Goal: Check status: Check status

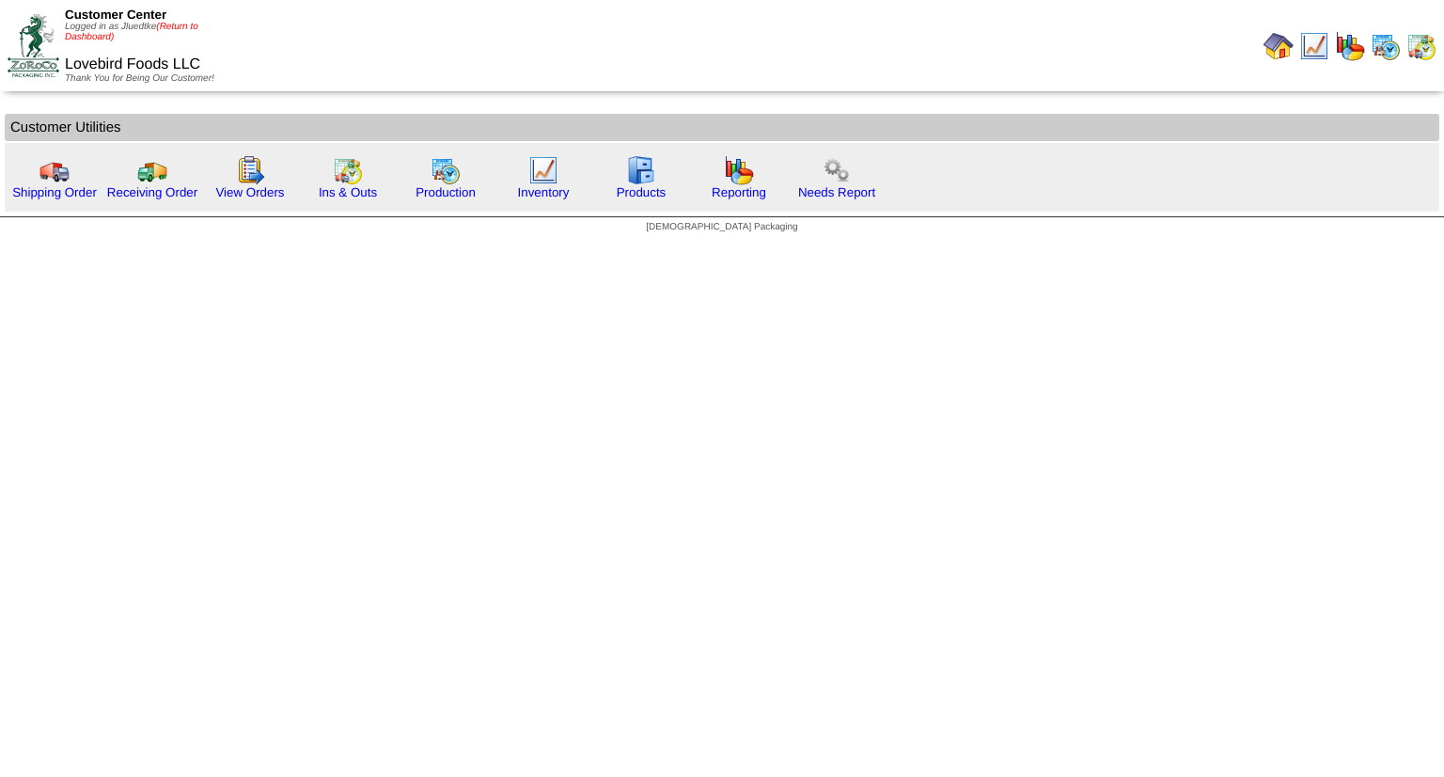
click at [184, 27] on link "(Return to Dashboard)" at bounding box center [132, 32] width 134 height 21
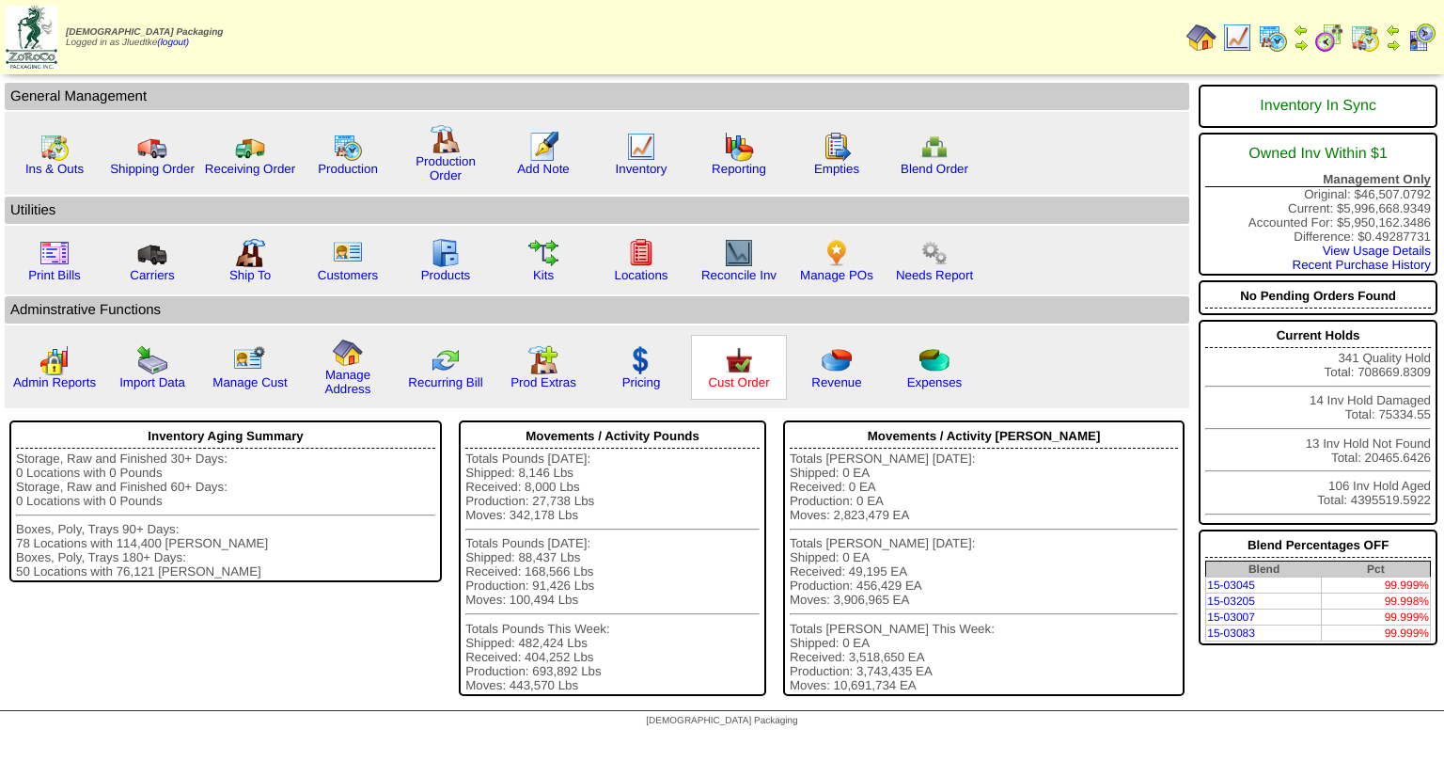
click at [739, 381] on link "Cust Order" at bounding box center [738, 382] width 61 height 14
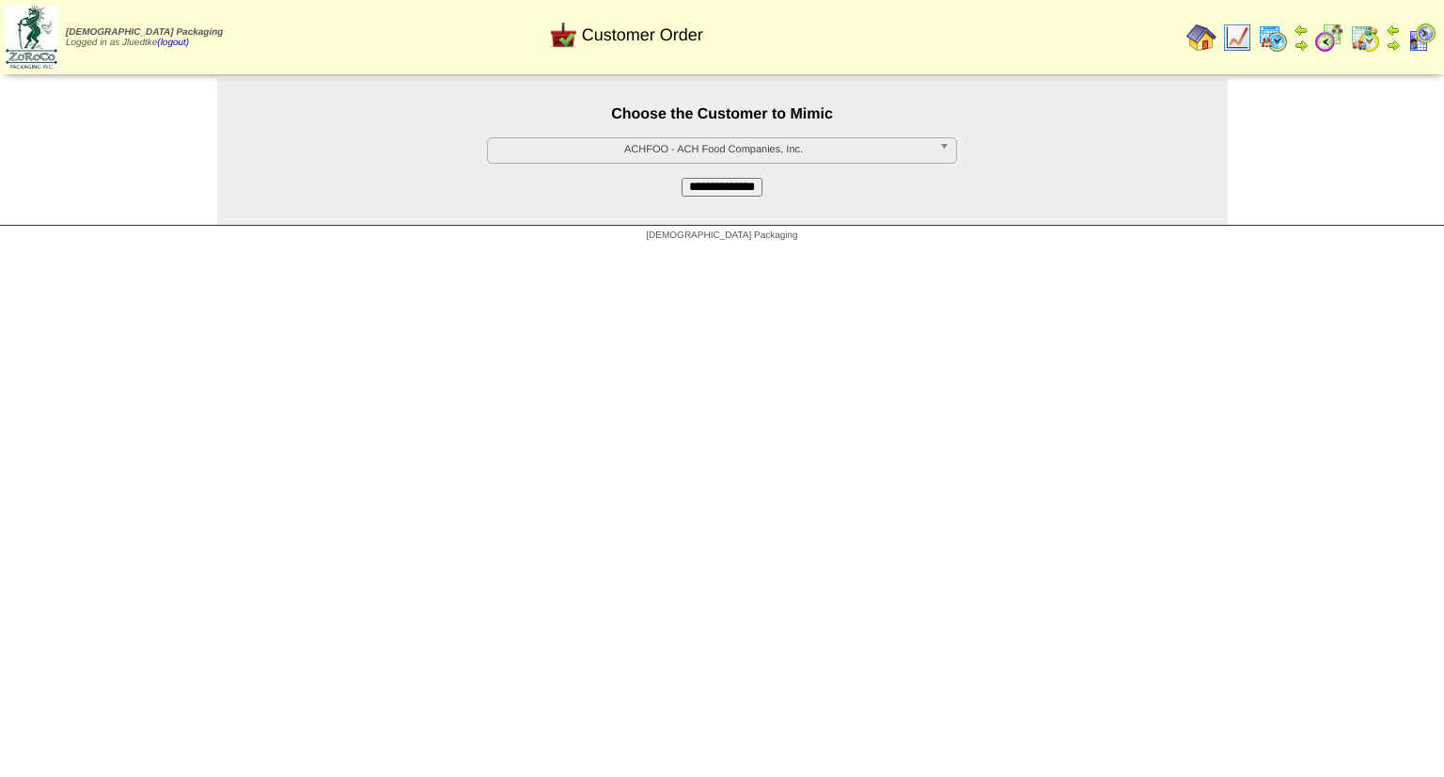
click at [676, 153] on span "ACHFOO - ACH Food Companies, Inc." at bounding box center [713, 149] width 436 height 23
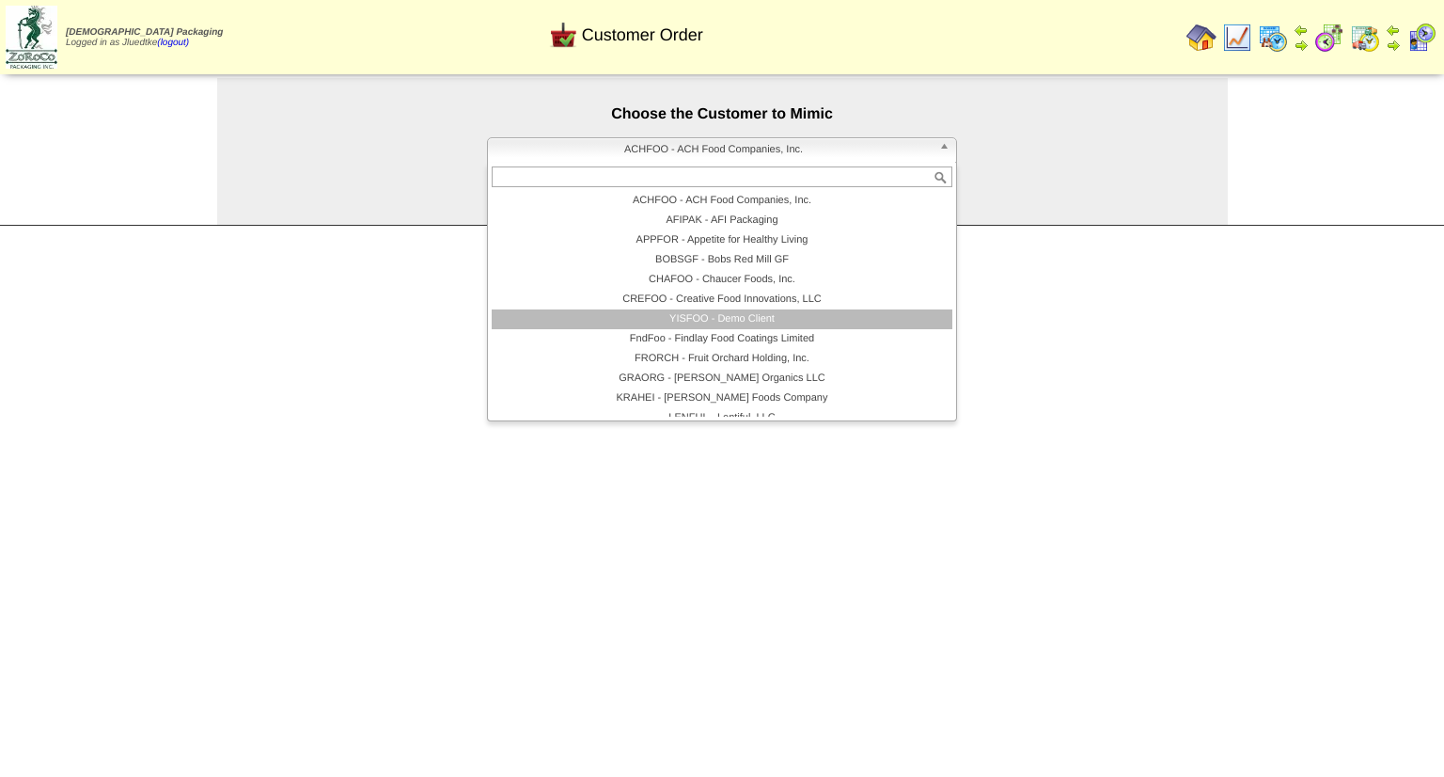
click at [736, 324] on li "YISFOO - Demo Client" at bounding box center [722, 319] width 461 height 20
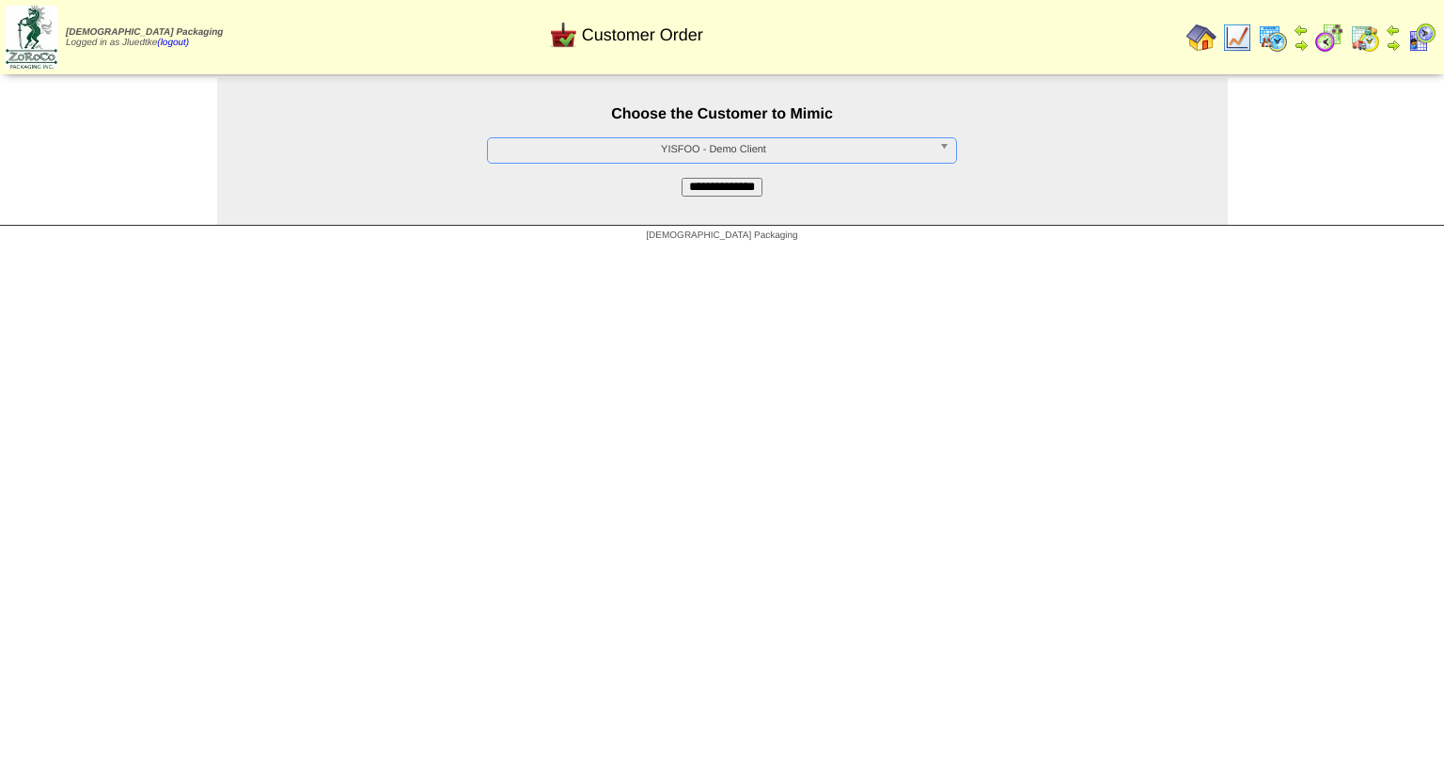
click at [730, 192] on input "**********" at bounding box center [722, 187] width 81 height 19
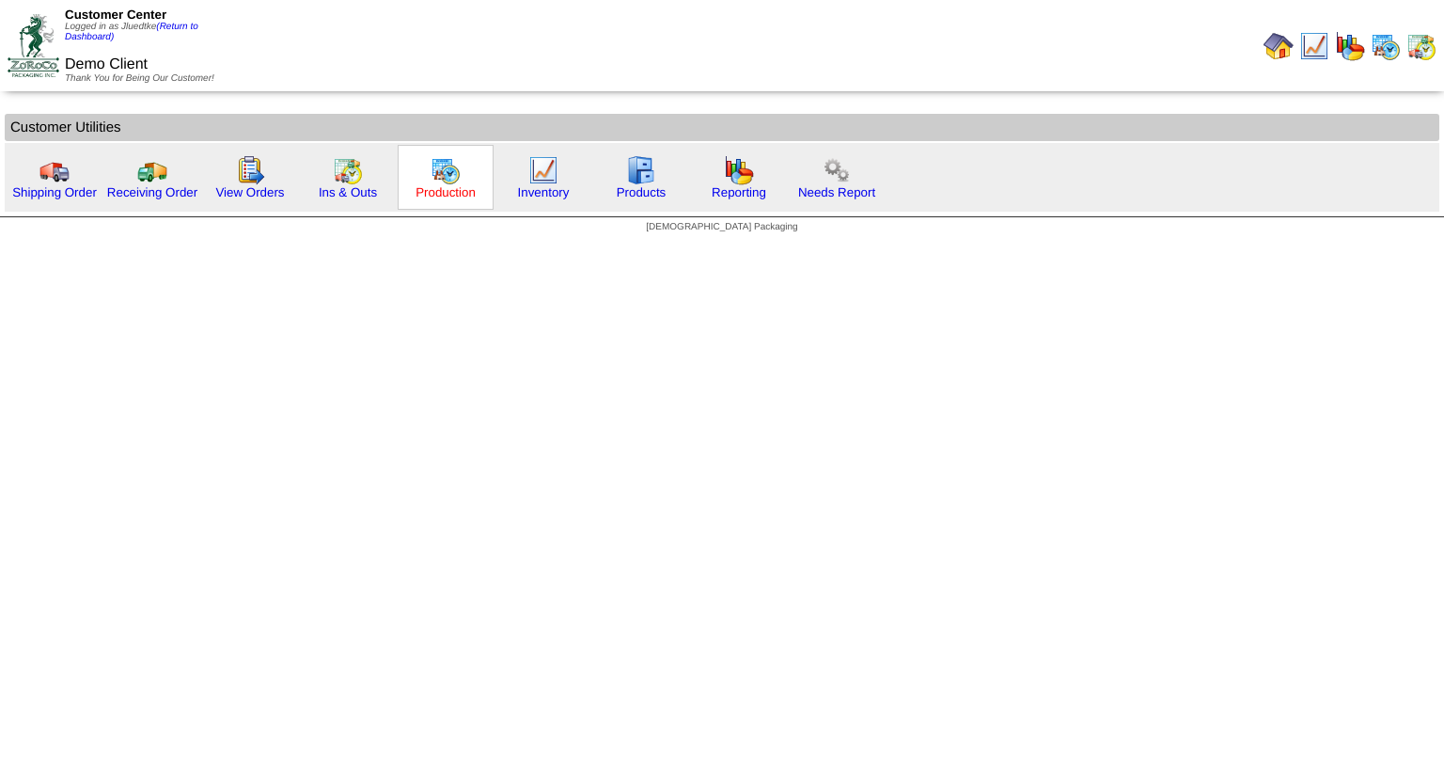
click at [443, 192] on link "Production" at bounding box center [446, 192] width 60 height 14
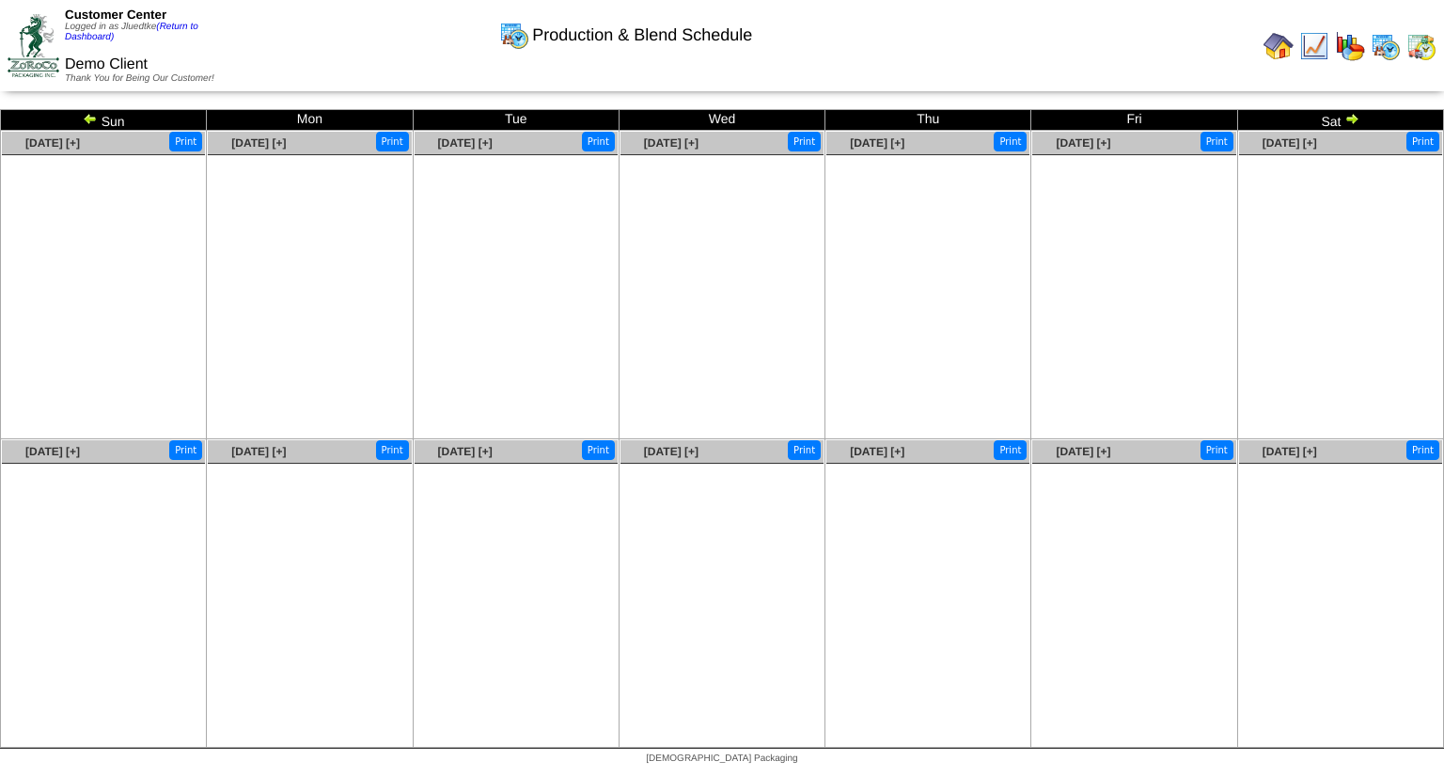
click at [89, 118] on img at bounding box center [90, 118] width 15 height 15
click at [87, 120] on img at bounding box center [90, 118] width 15 height 15
click at [1272, 50] on img at bounding box center [1279, 46] width 30 height 30
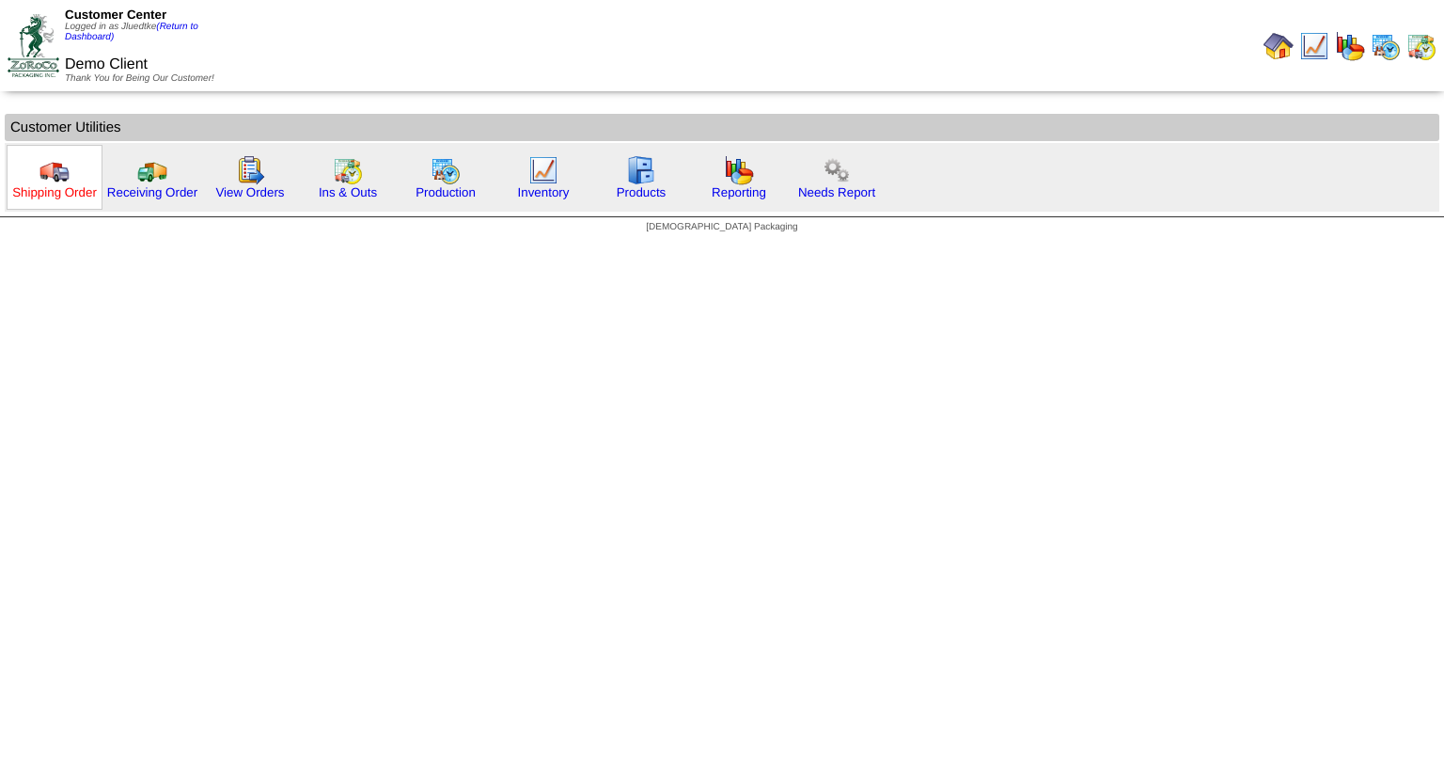
click at [69, 191] on link "Shipping Order" at bounding box center [54, 192] width 85 height 14
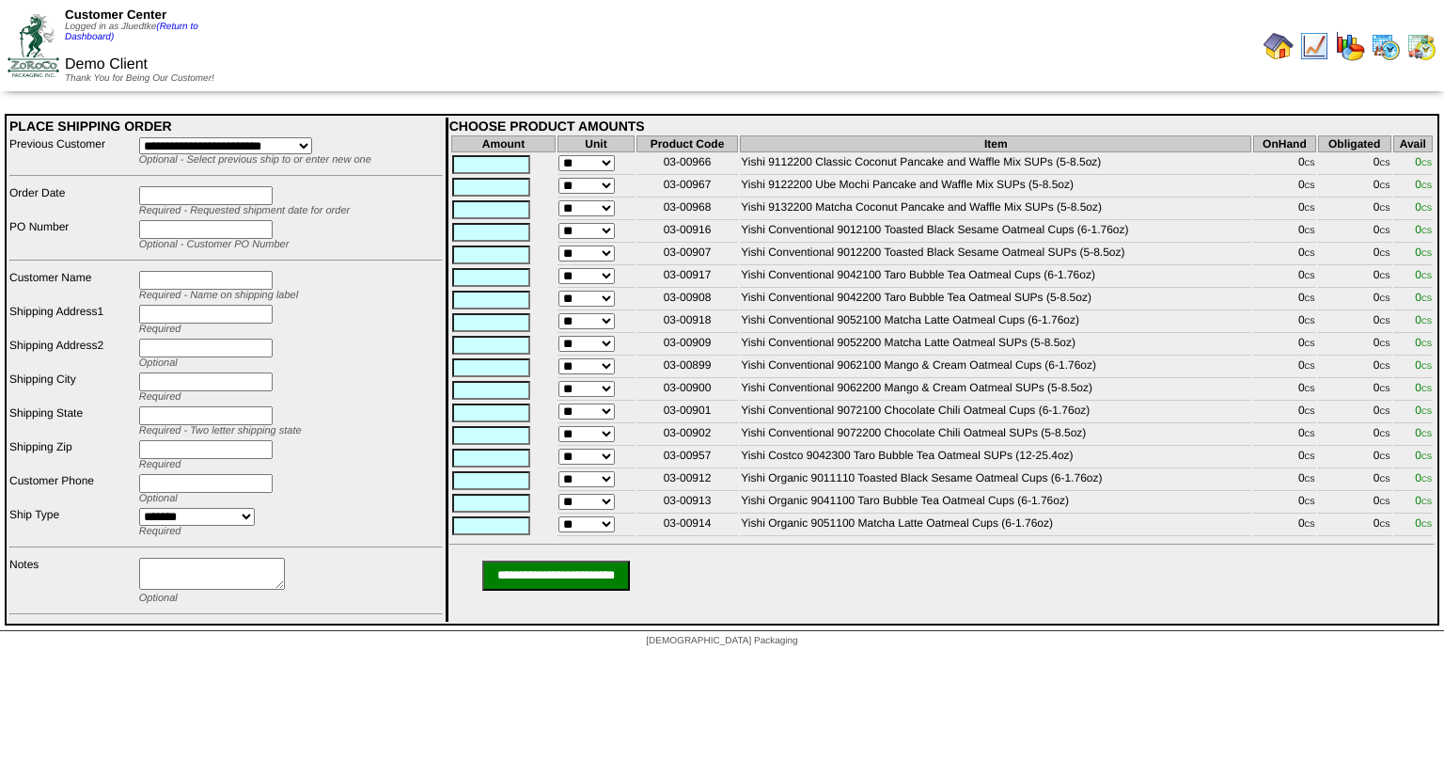
click at [233, 144] on select "**********" at bounding box center [225, 145] width 173 height 17
click at [499, 163] on input "text" at bounding box center [491, 164] width 78 height 19
type input "*"
click at [1281, 50] on img at bounding box center [1279, 46] width 30 height 30
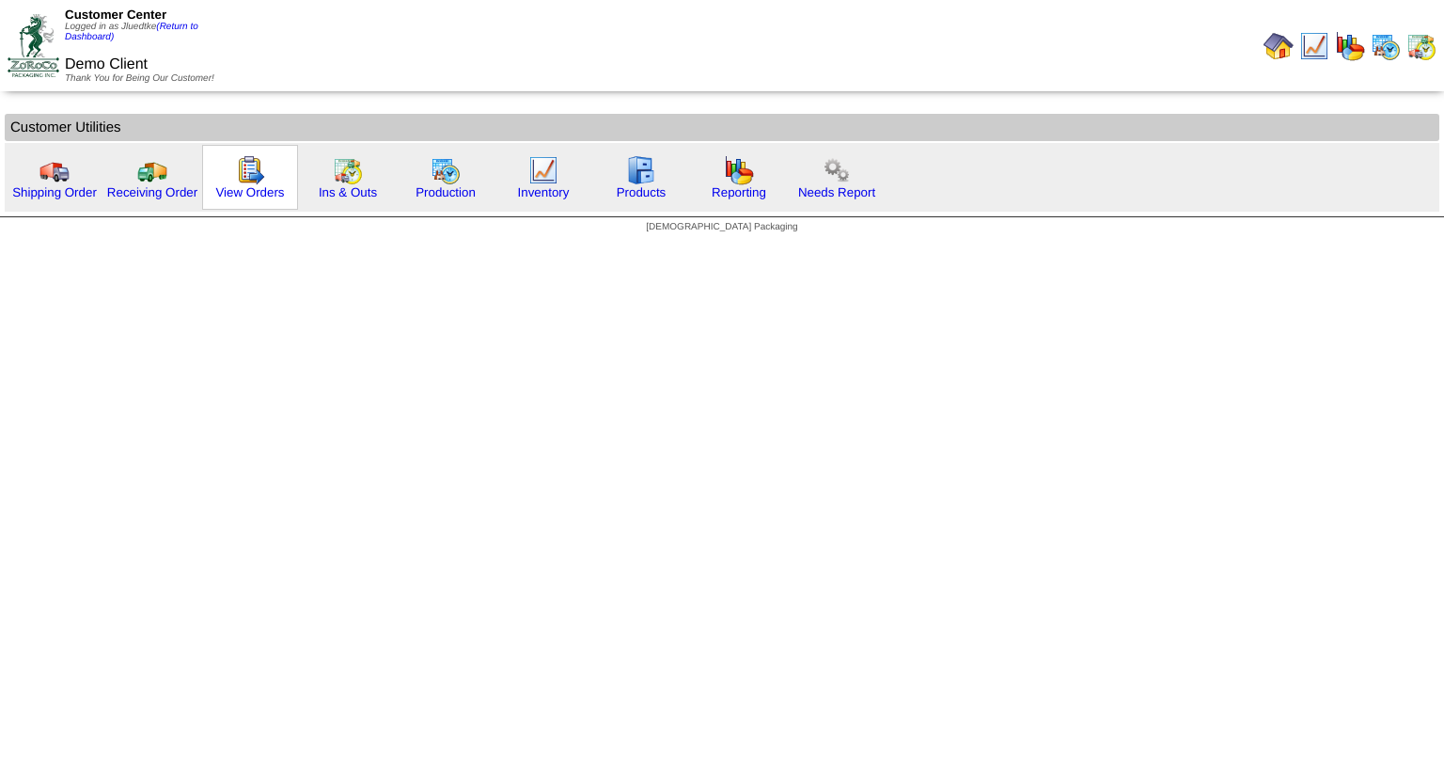
click at [254, 166] on img at bounding box center [250, 170] width 30 height 30
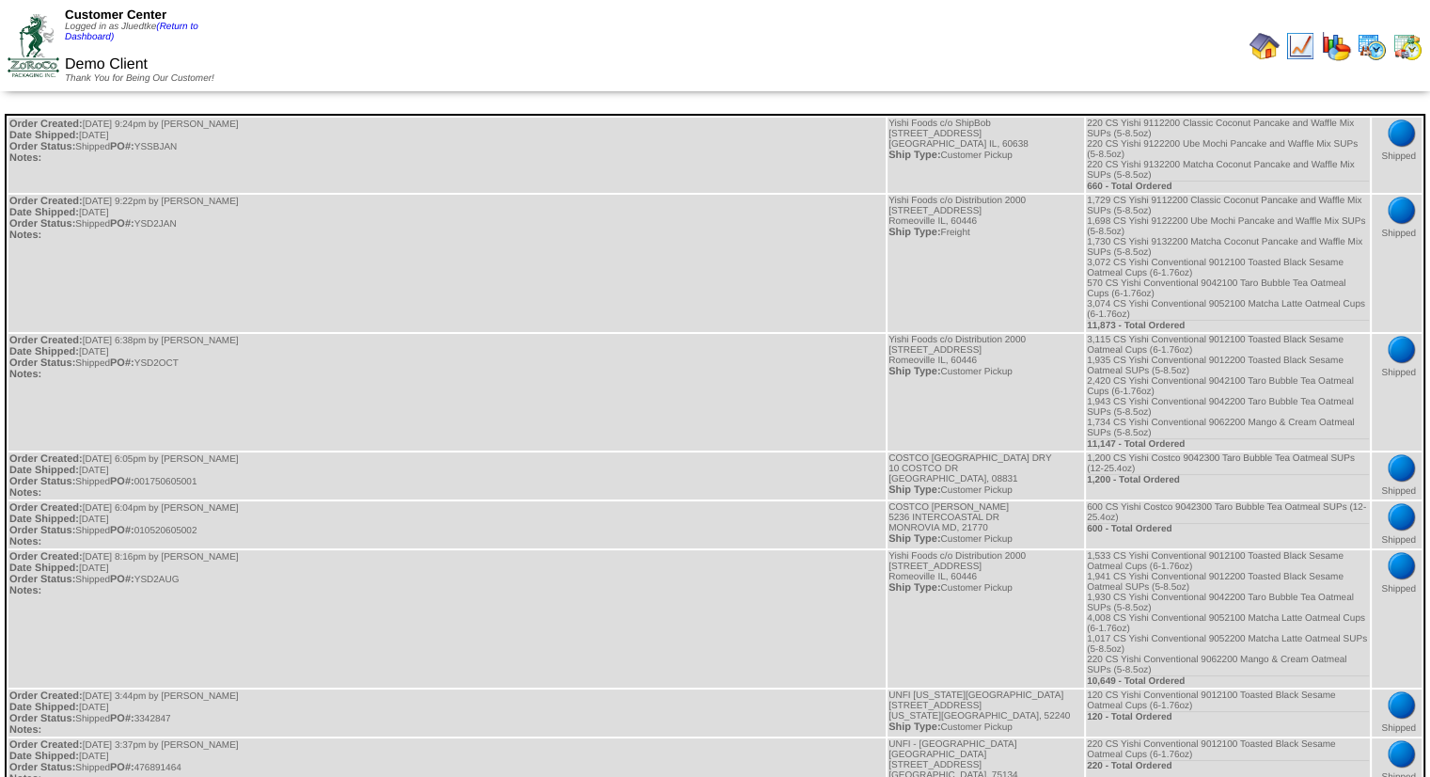
click at [1266, 48] on img at bounding box center [1265, 46] width 30 height 30
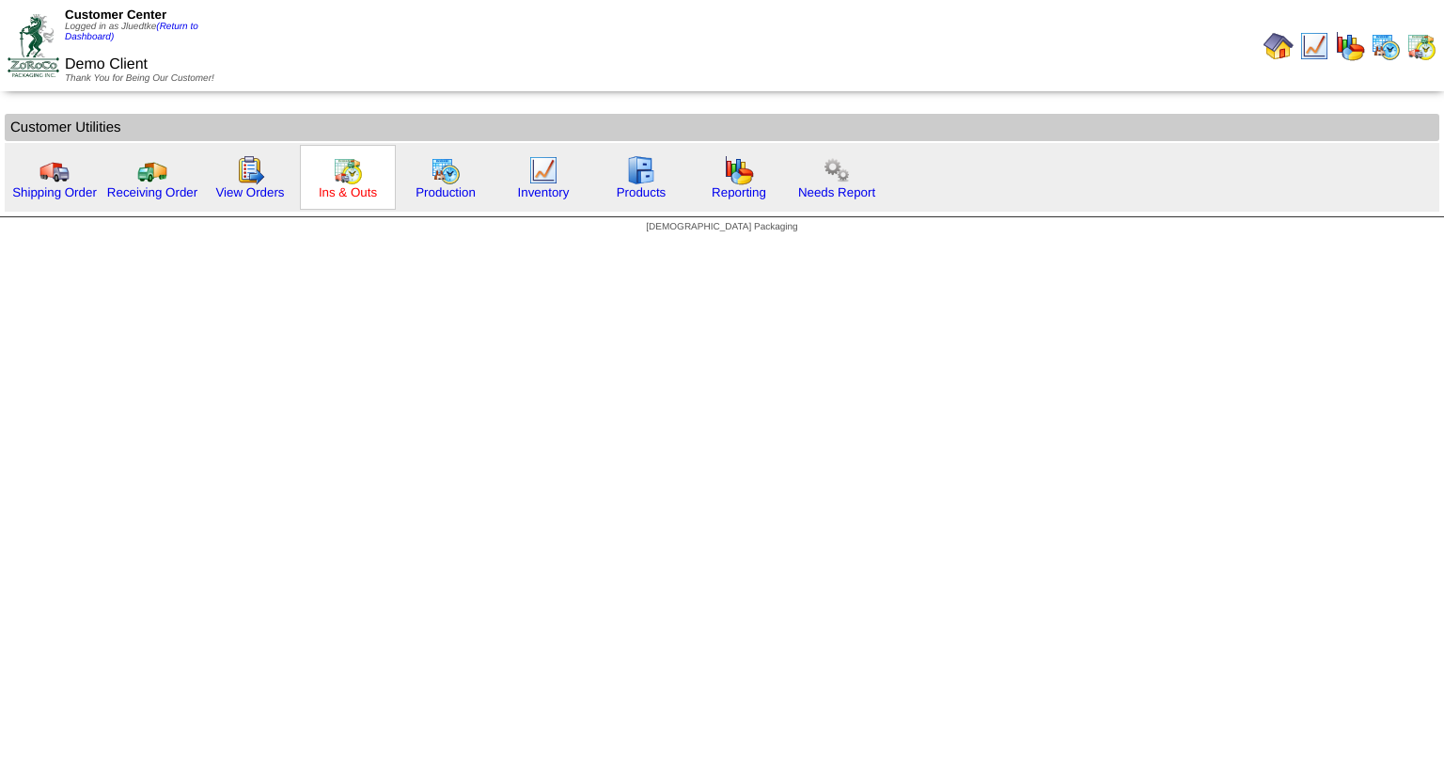
click at [352, 191] on link "Ins & Outs" at bounding box center [348, 192] width 58 height 14
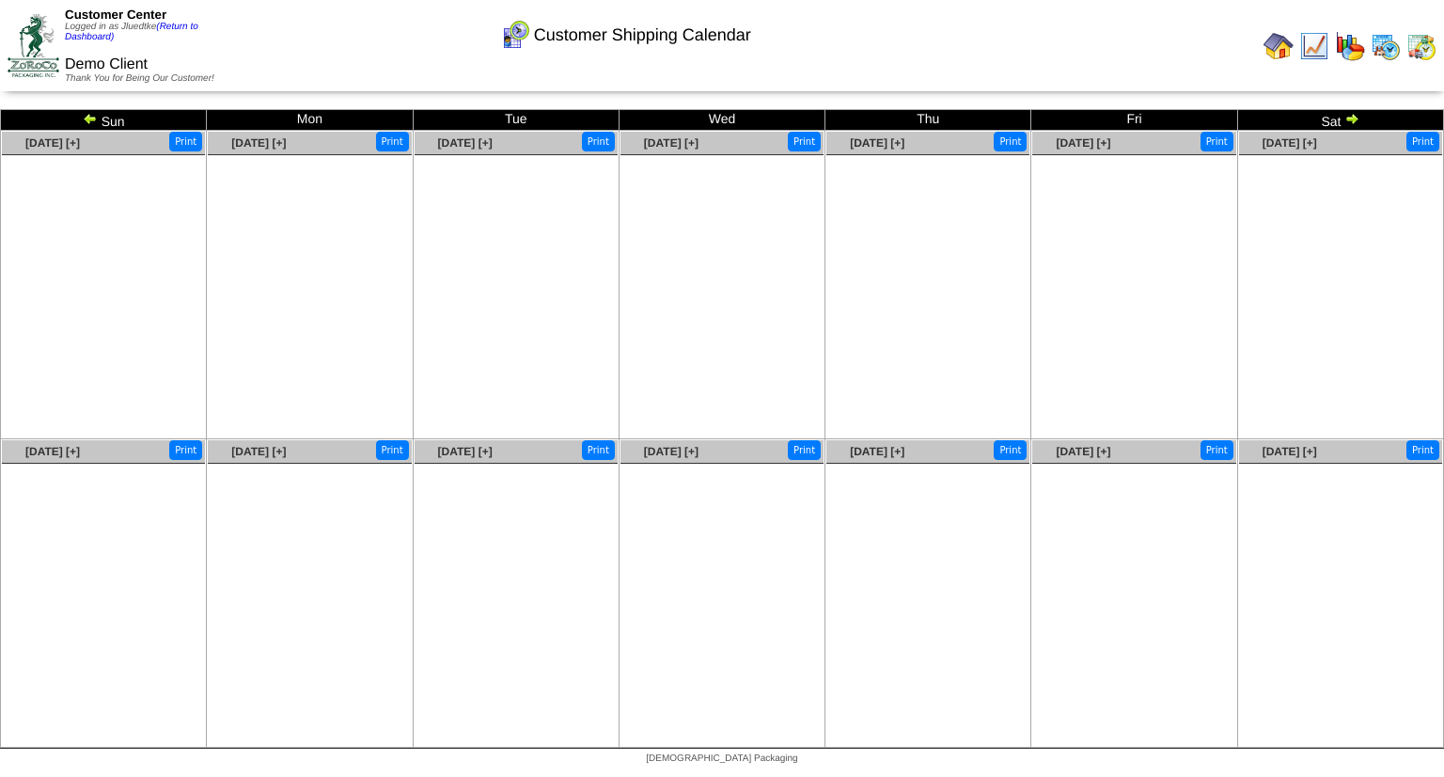
click at [91, 115] on img at bounding box center [90, 118] width 15 height 15
click at [92, 117] on img at bounding box center [90, 118] width 15 height 15
click at [1284, 51] on img at bounding box center [1279, 46] width 30 height 30
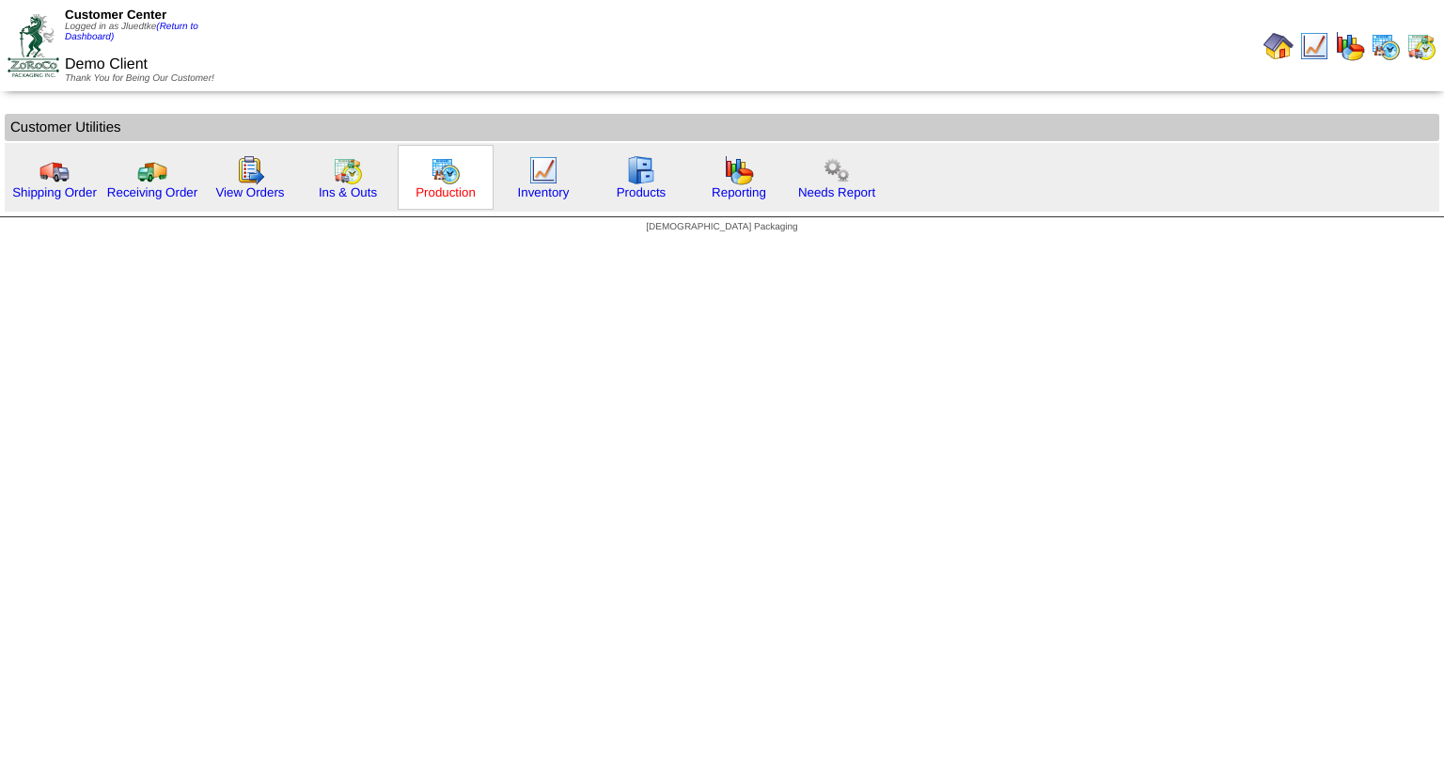
click at [452, 185] on link "Production" at bounding box center [446, 192] width 60 height 14
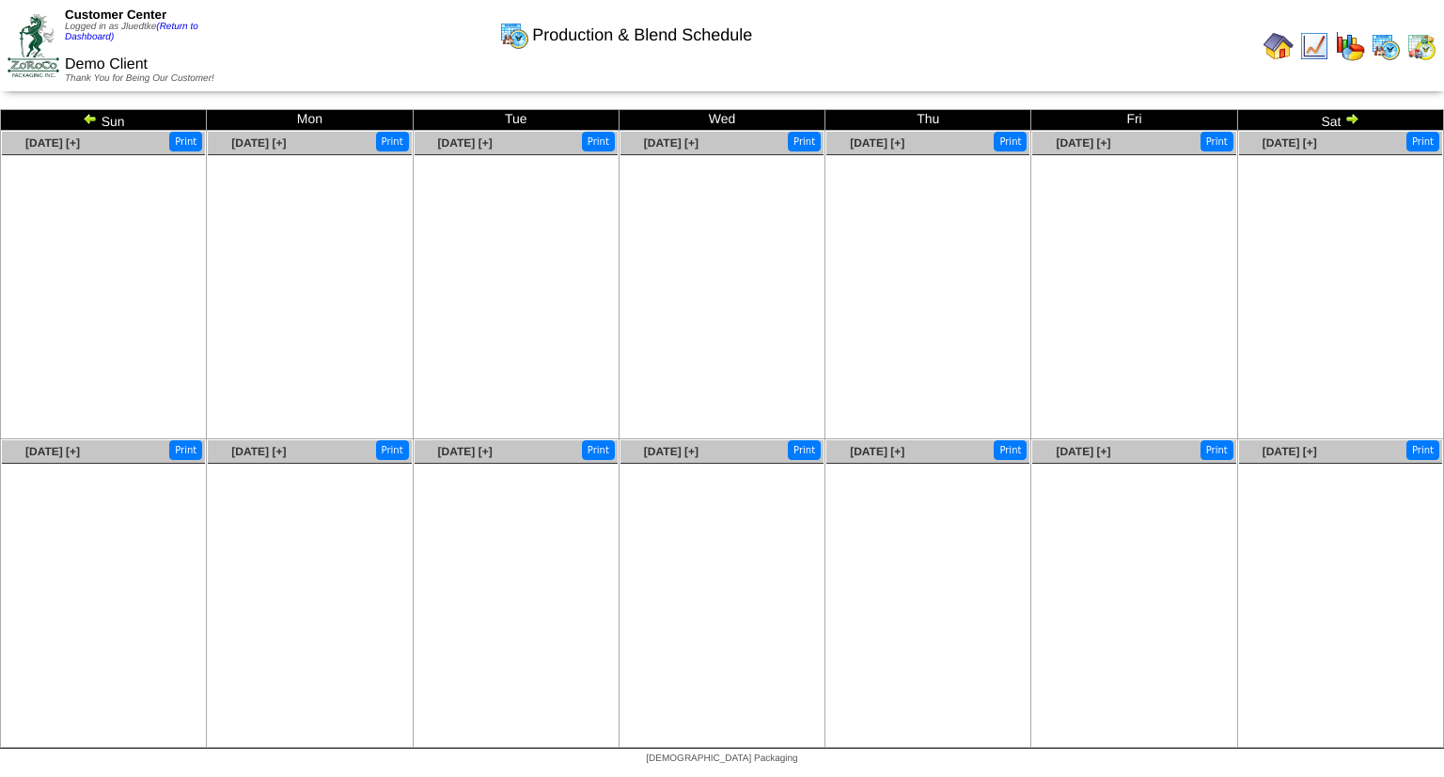
click at [1354, 121] on img at bounding box center [1351, 118] width 15 height 15
click at [1286, 50] on img at bounding box center [1279, 46] width 30 height 30
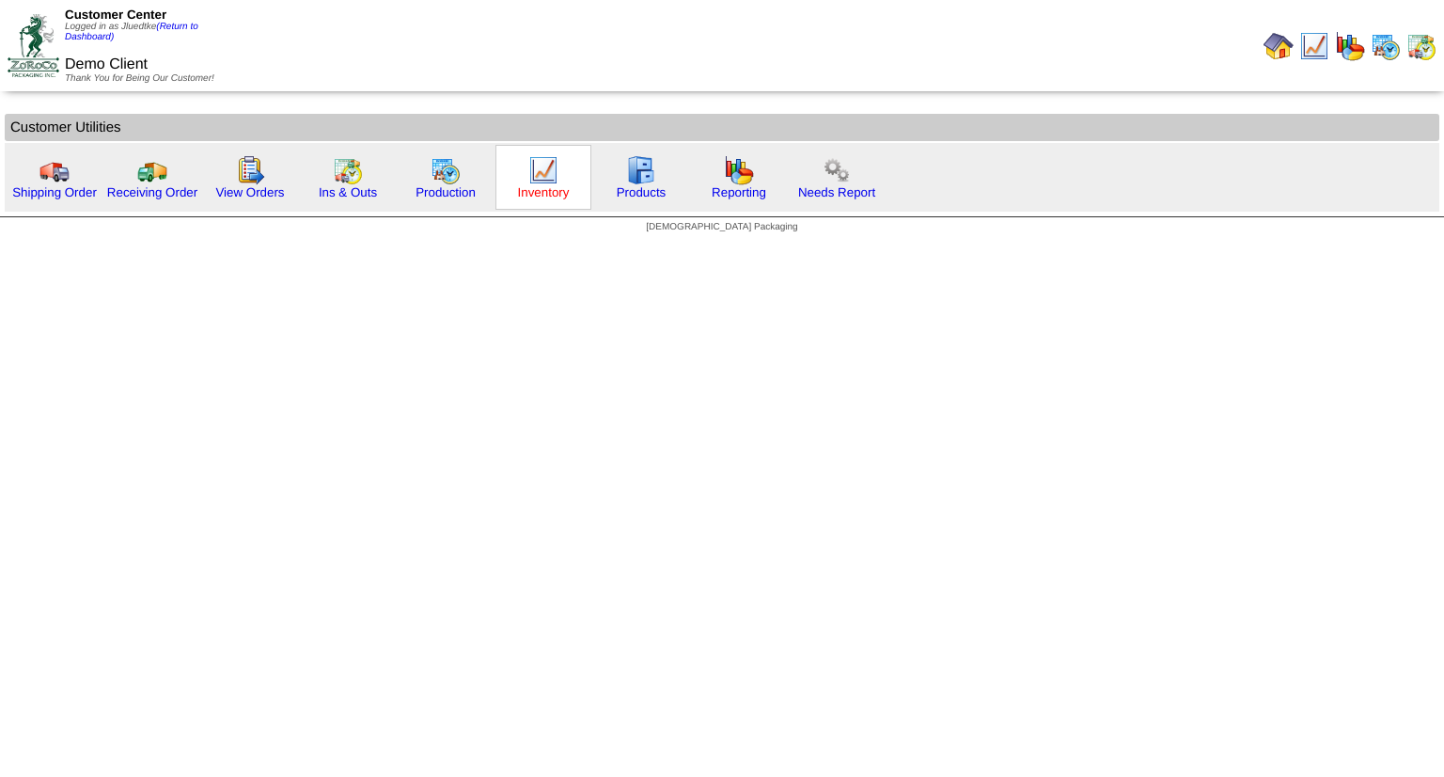
click at [559, 189] on link "Inventory" at bounding box center [544, 192] width 52 height 14
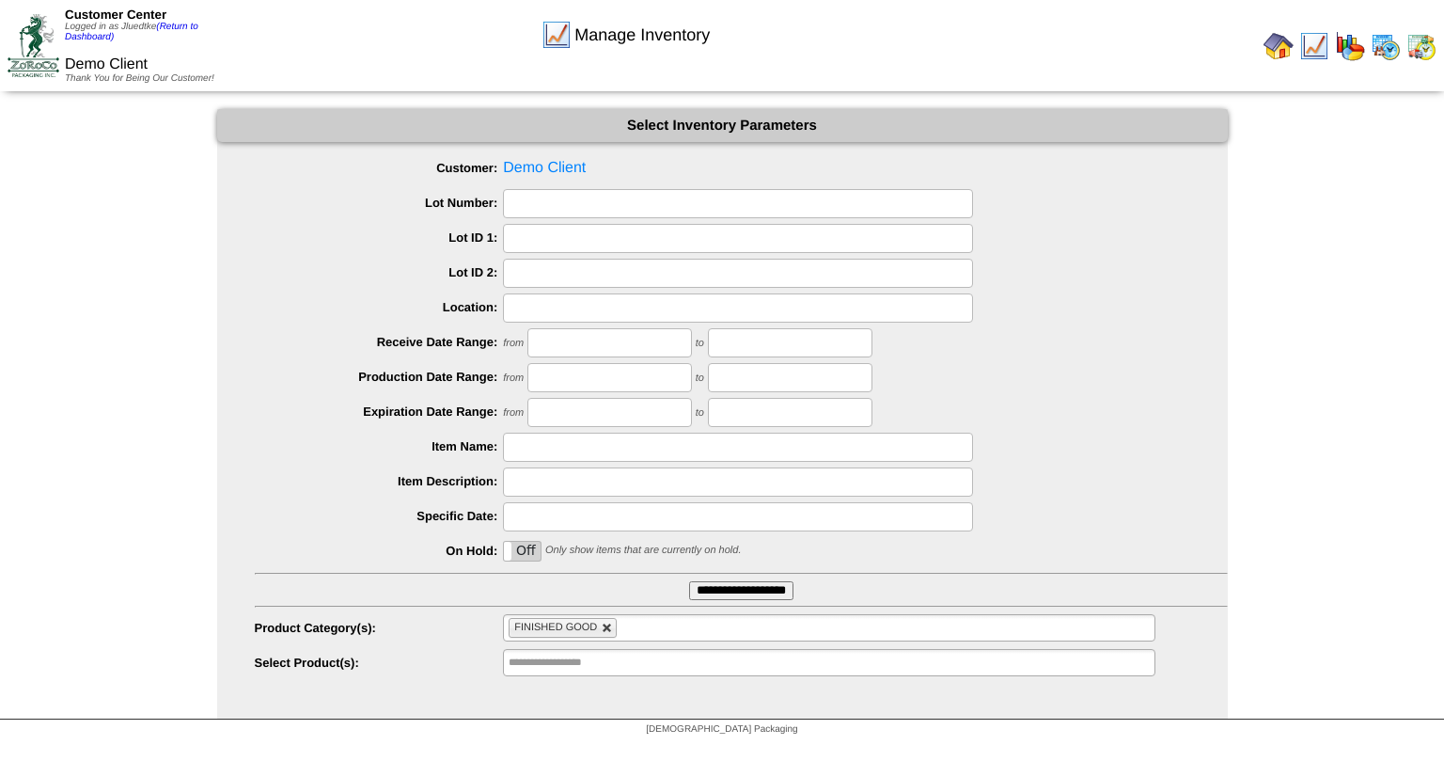
click at [608, 625] on link at bounding box center [607, 627] width 11 height 11
type input "**********"
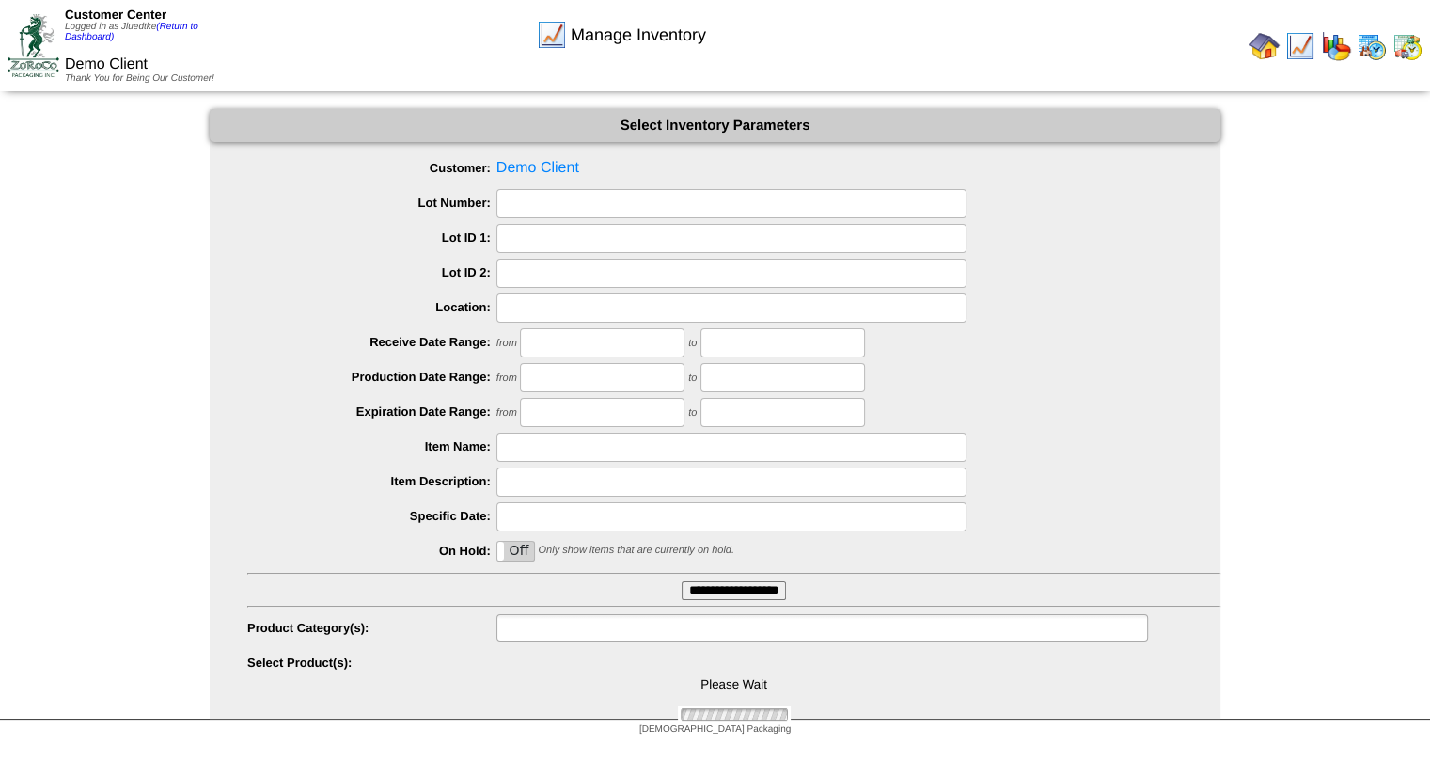
click at [608, 625] on input "text" at bounding box center [562, 628] width 120 height 24
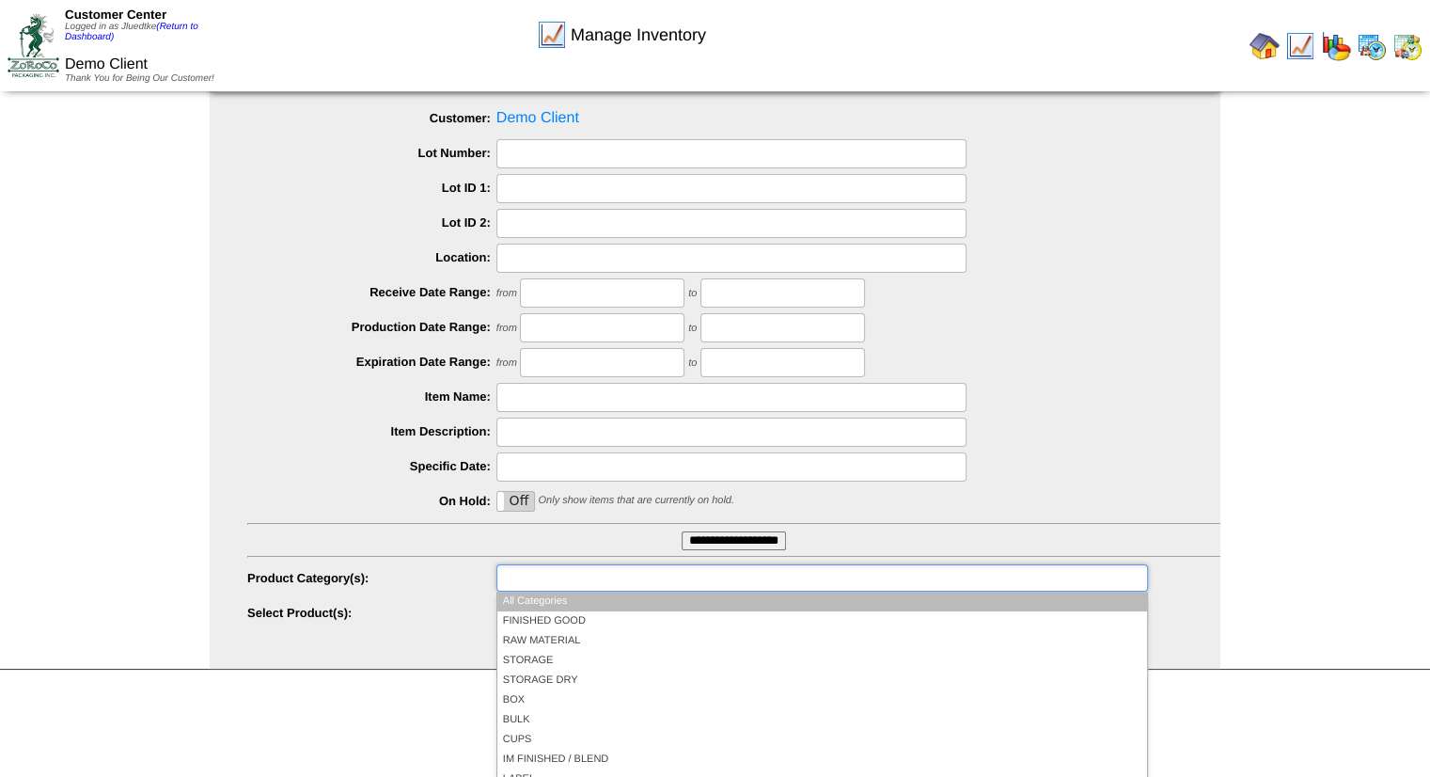
scroll to position [90, 0]
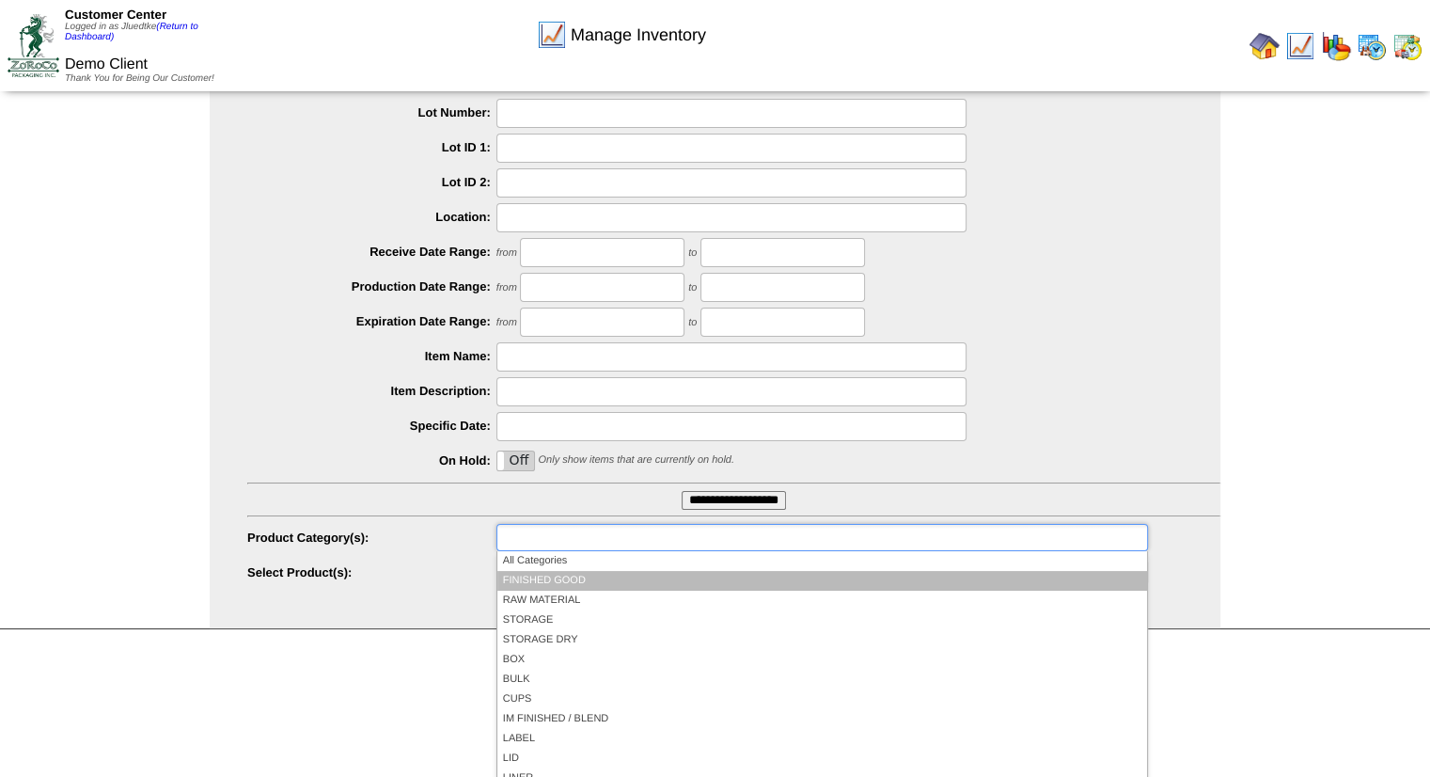
click at [598, 578] on li "FINISHED GOOD" at bounding box center [822, 581] width 650 height 20
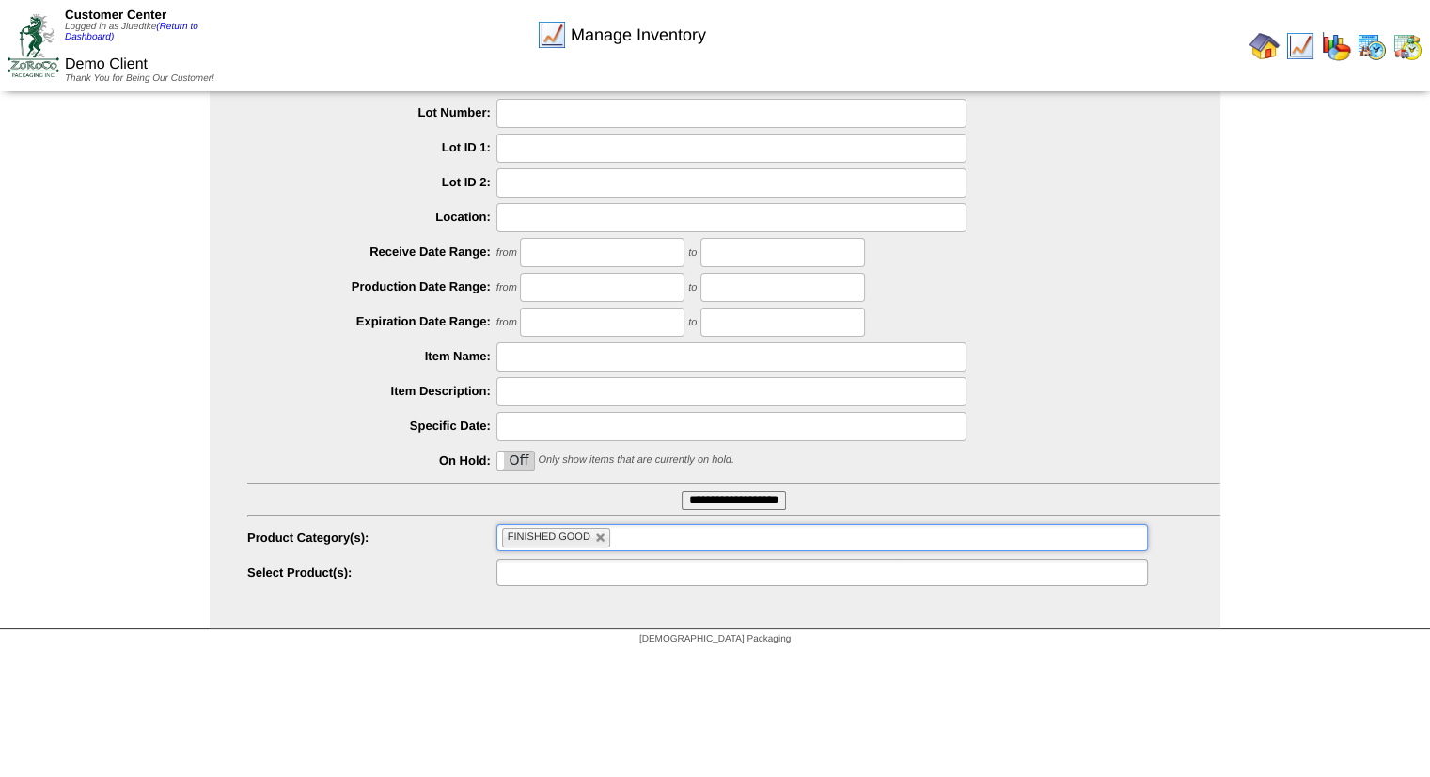
click at [700, 569] on ul at bounding box center [822, 571] width 652 height 27
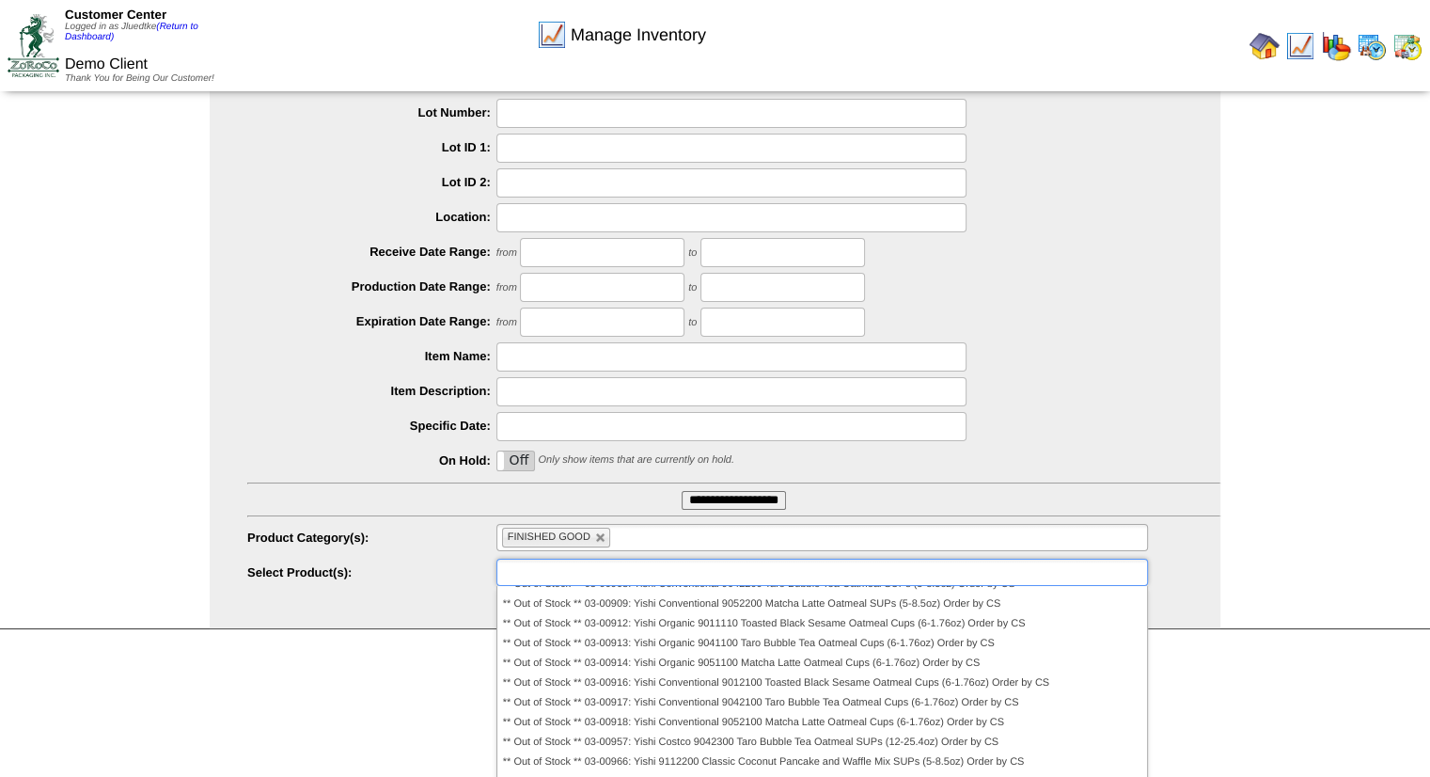
scroll to position [0, 0]
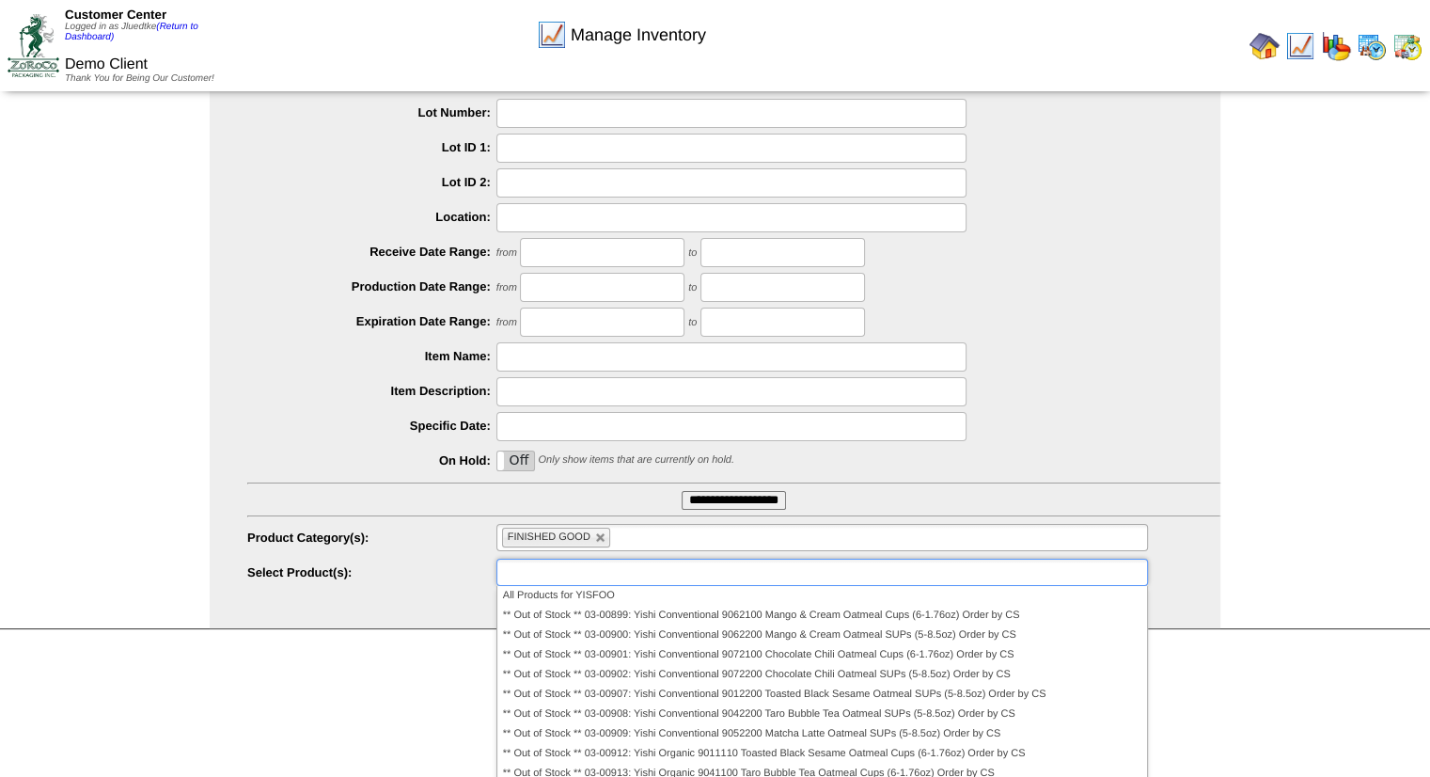
click at [616, 560] on input "text" at bounding box center [562, 572] width 120 height 24
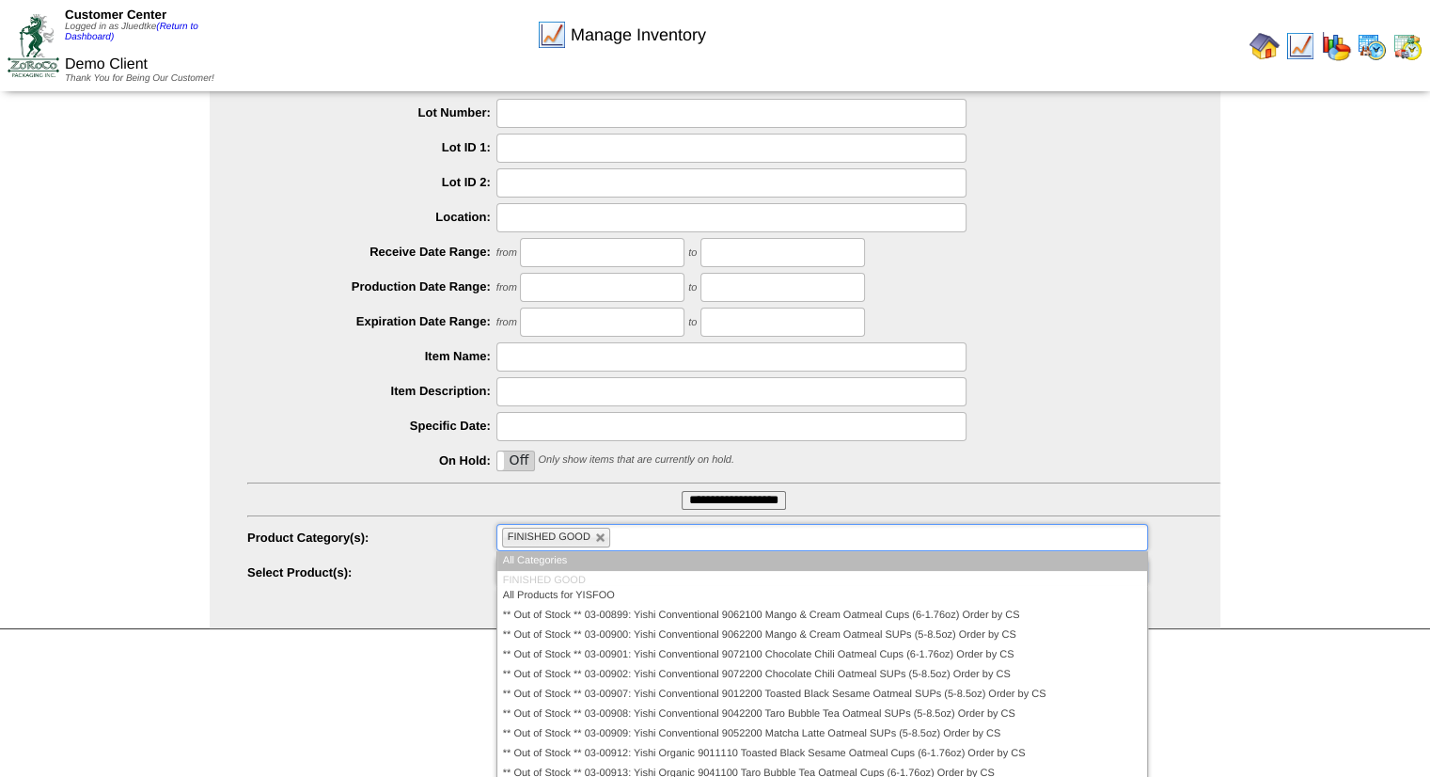
type input "**********"
click at [605, 536] on li "FINISHED GOOD" at bounding box center [556, 537] width 108 height 20
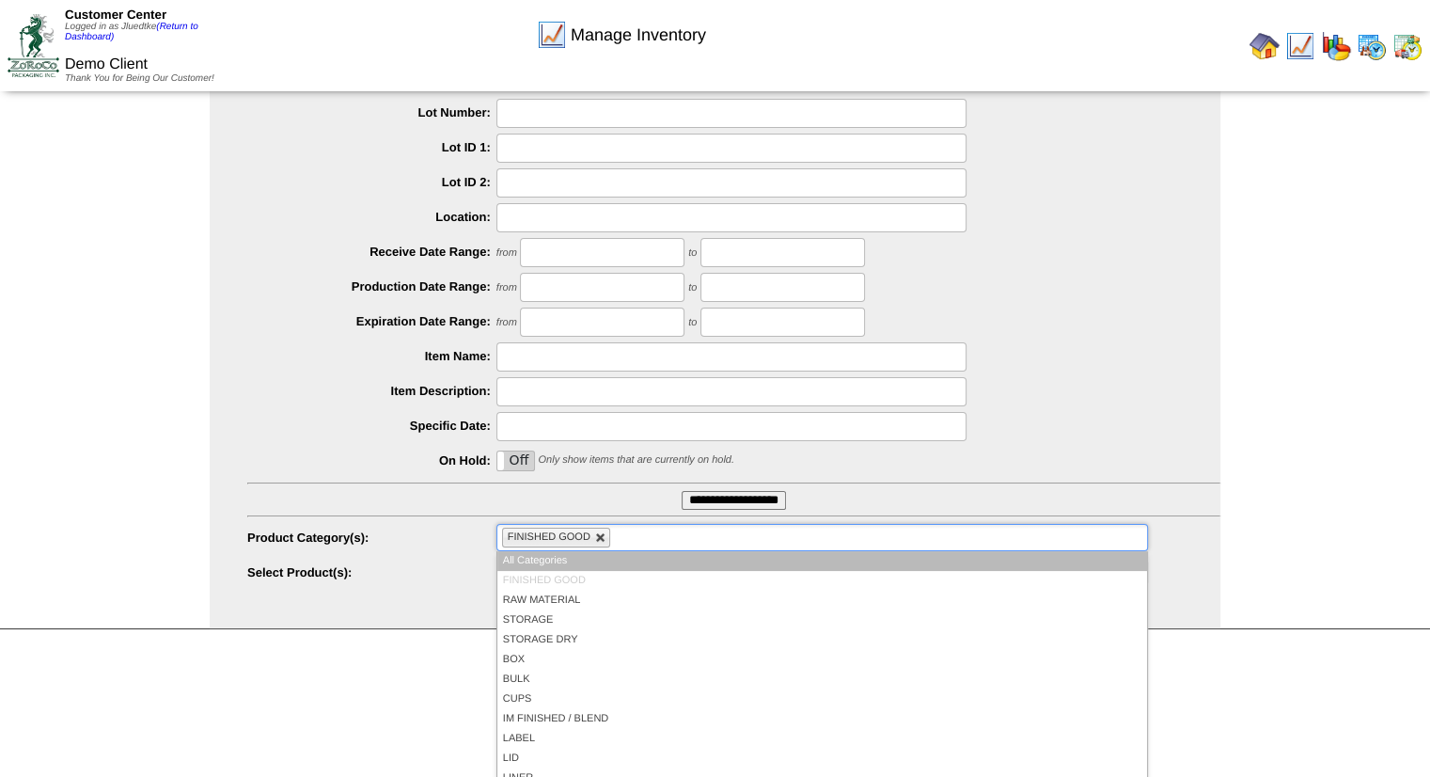
click at [602, 539] on link at bounding box center [600, 537] width 11 height 11
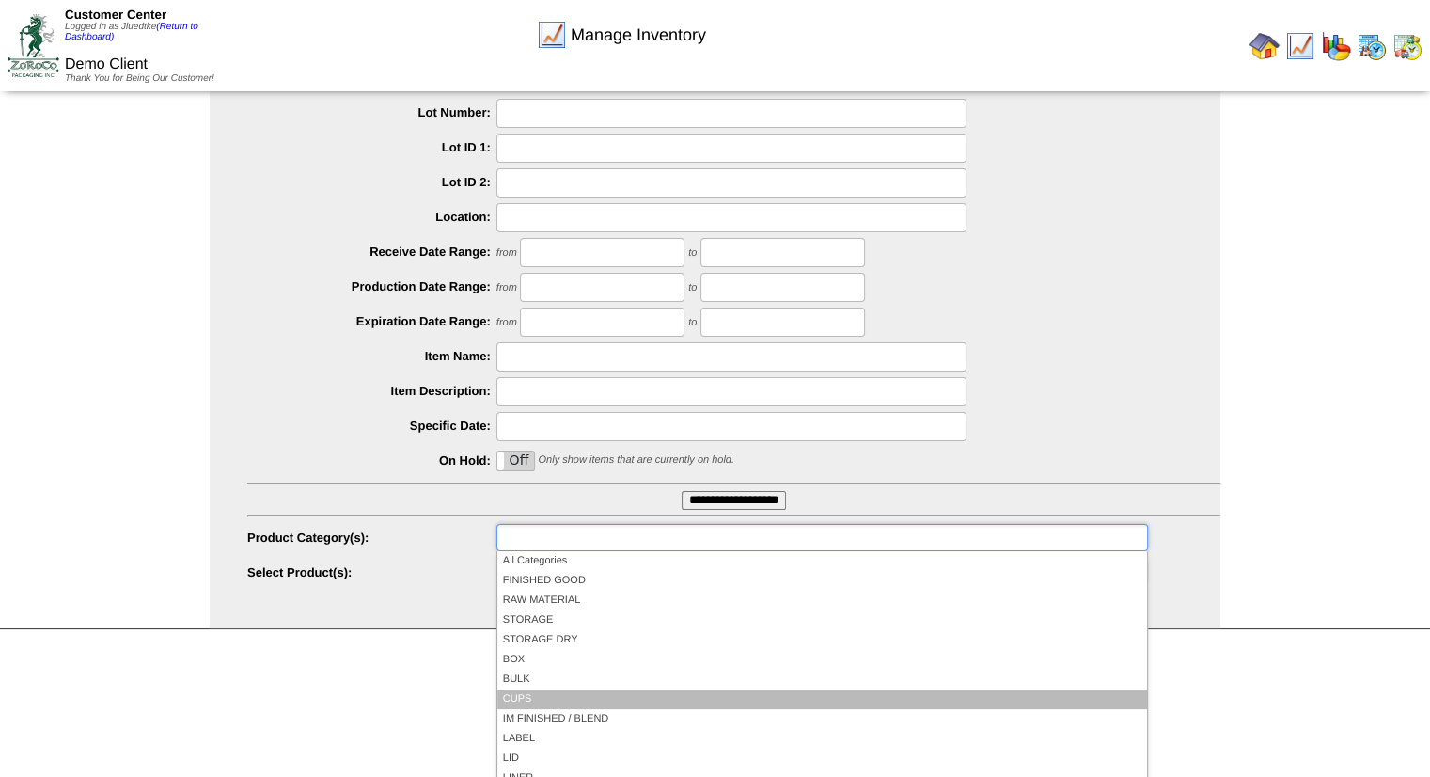
scroll to position [169, 0]
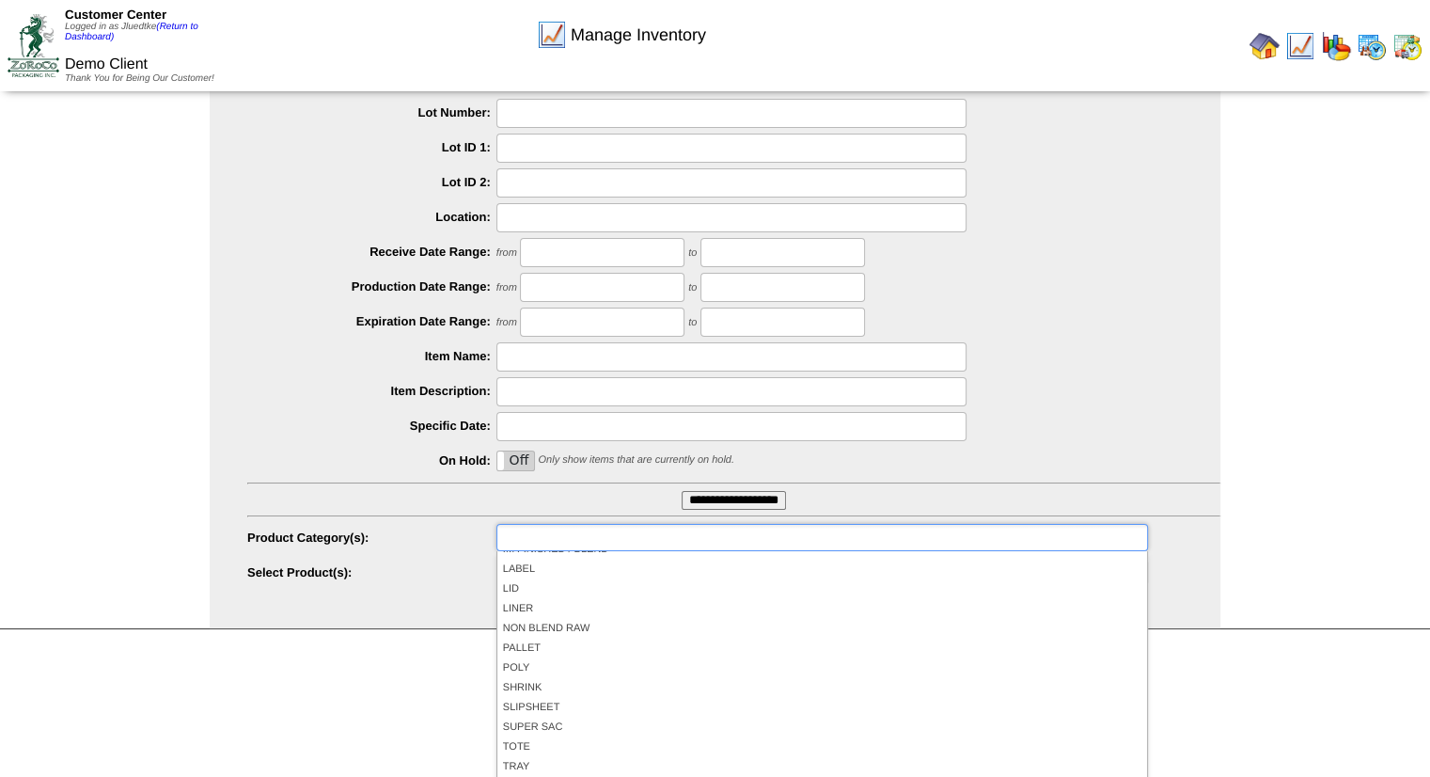
type input "**********"
click at [1179, 397] on div at bounding box center [733, 391] width 973 height 29
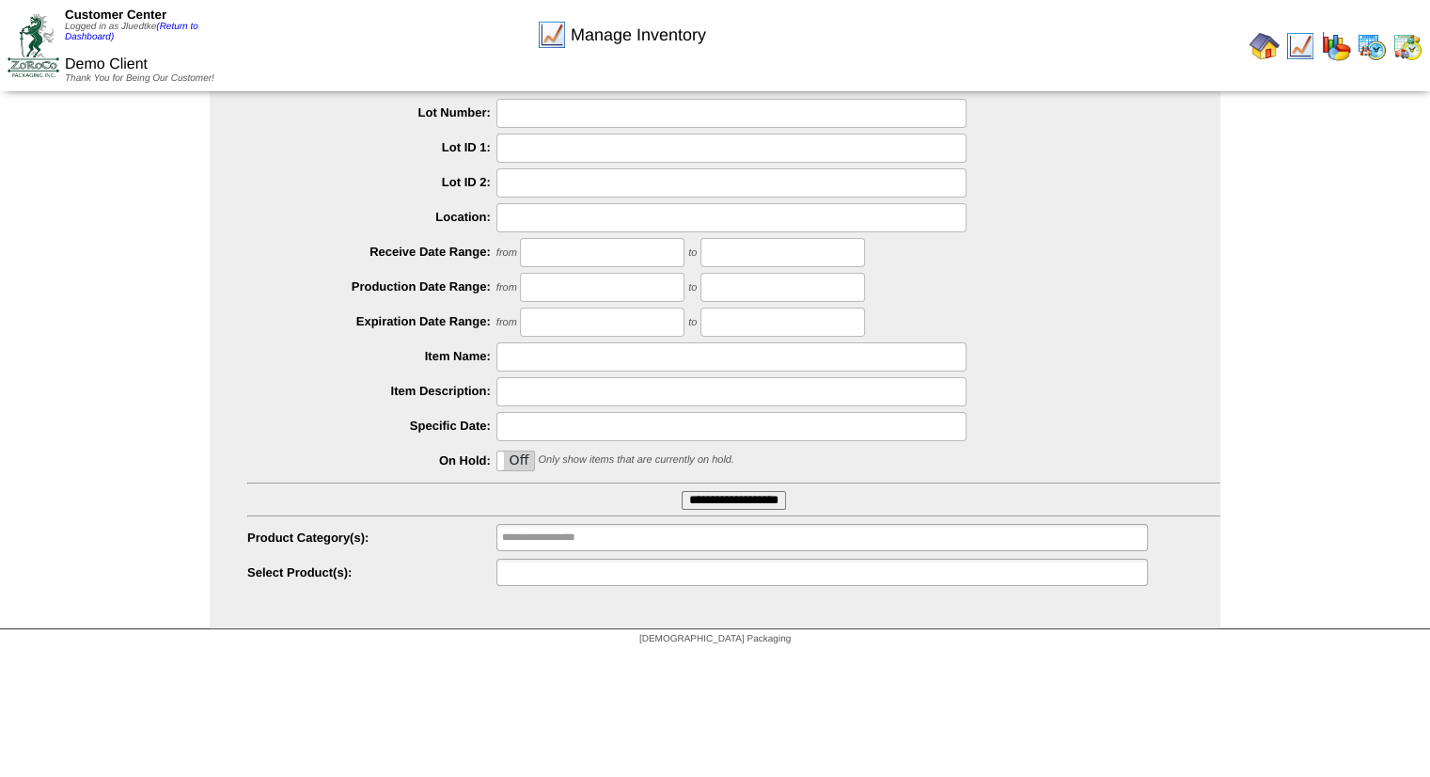
click at [674, 570] on ul at bounding box center [822, 571] width 652 height 27
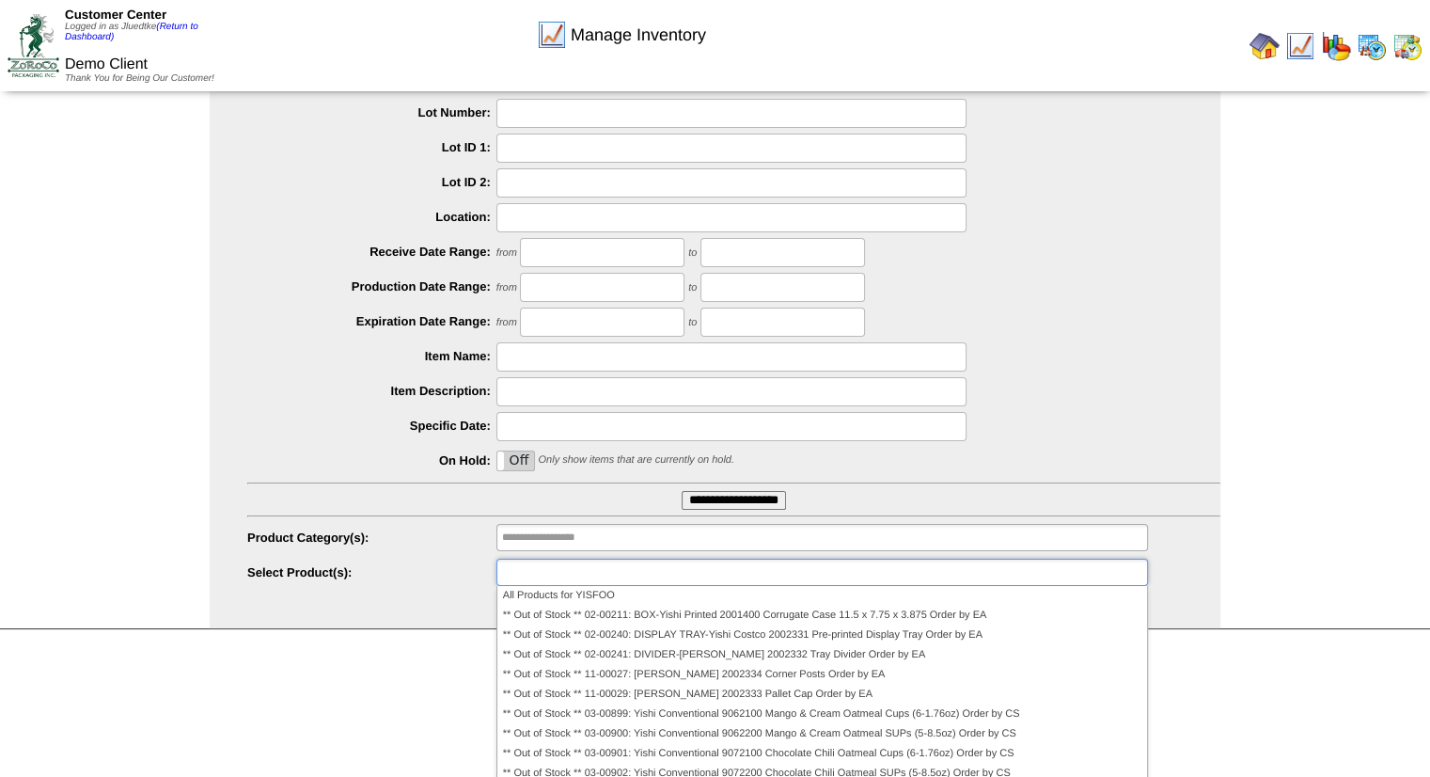
type input "**********"
click at [1339, 44] on img at bounding box center [1336, 46] width 30 height 30
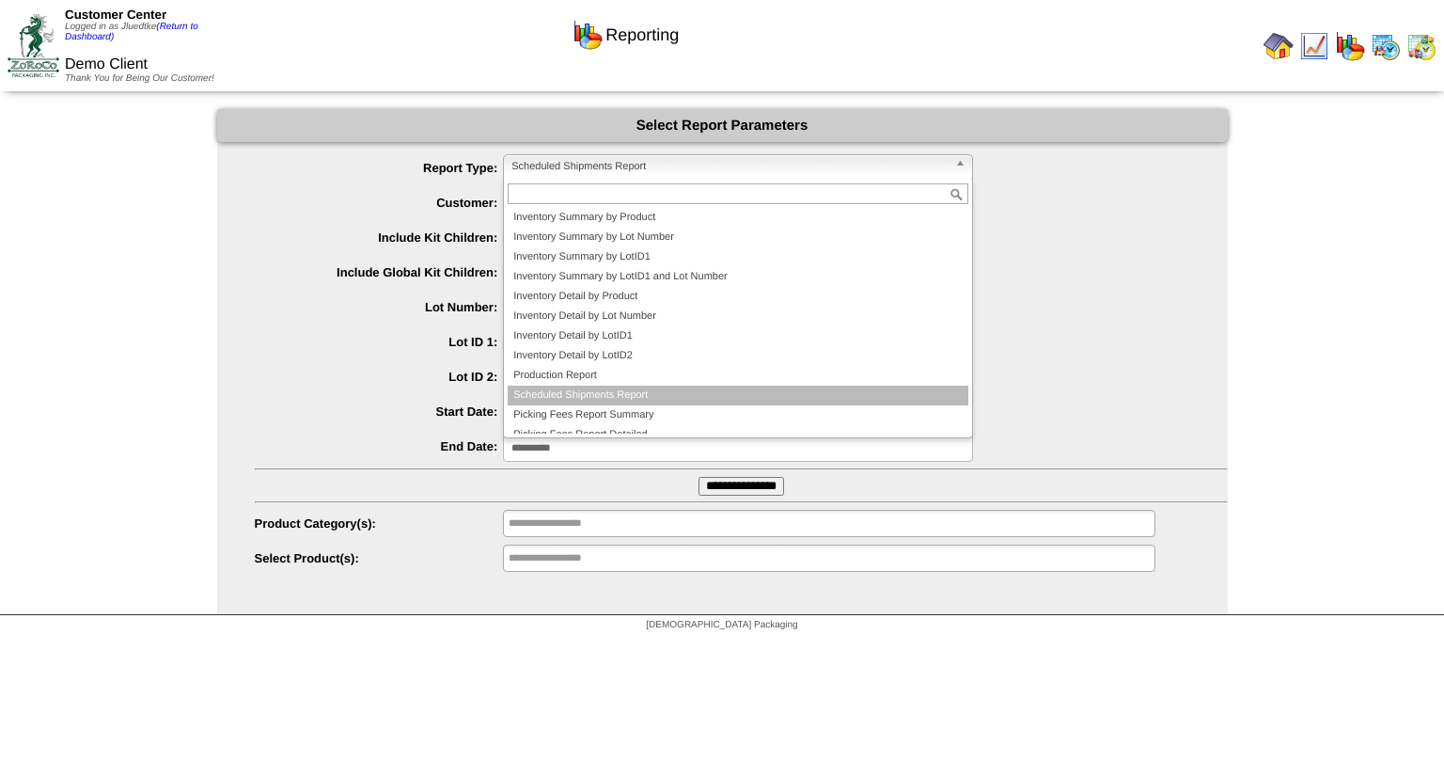
click at [715, 166] on span "Scheduled Shipments Report" at bounding box center [729, 166] width 436 height 23
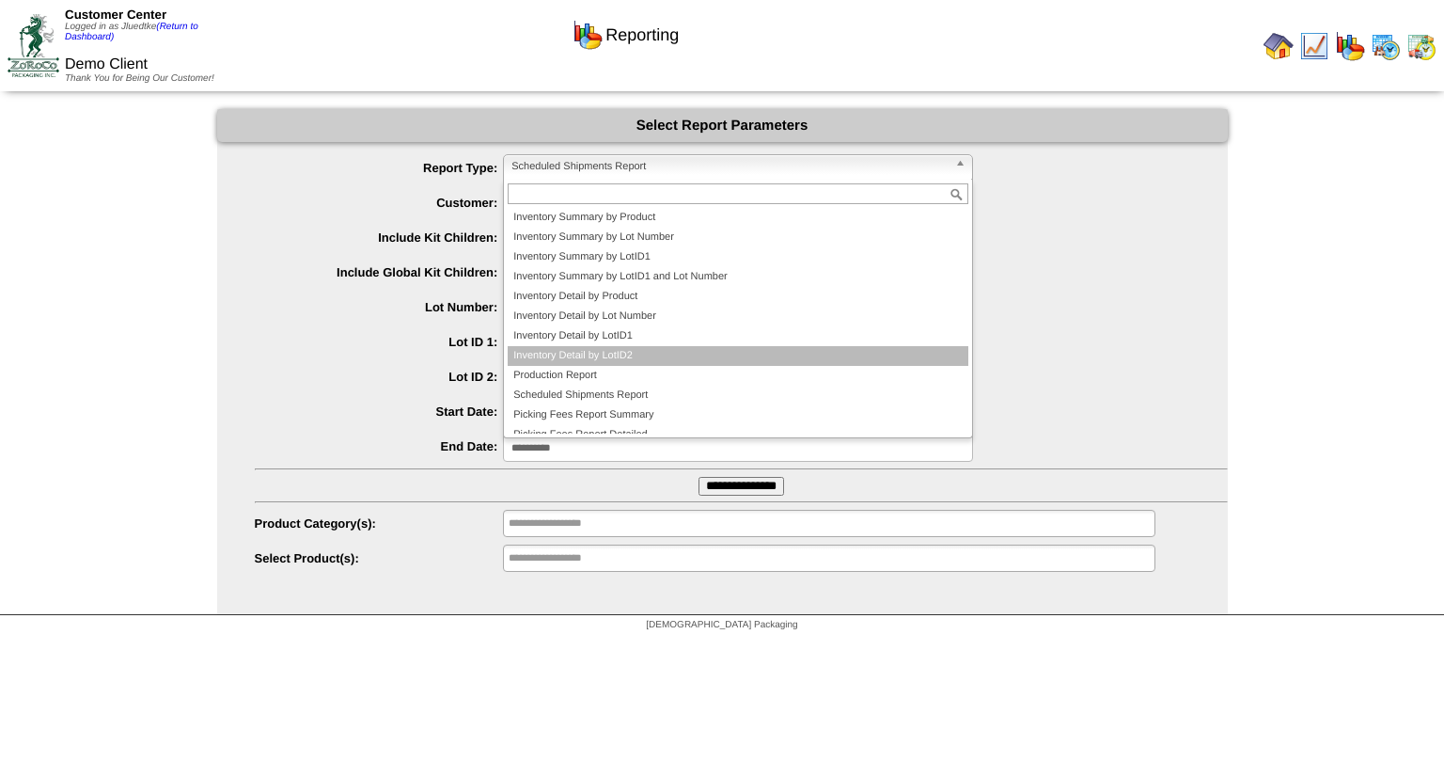
scroll to position [30, 0]
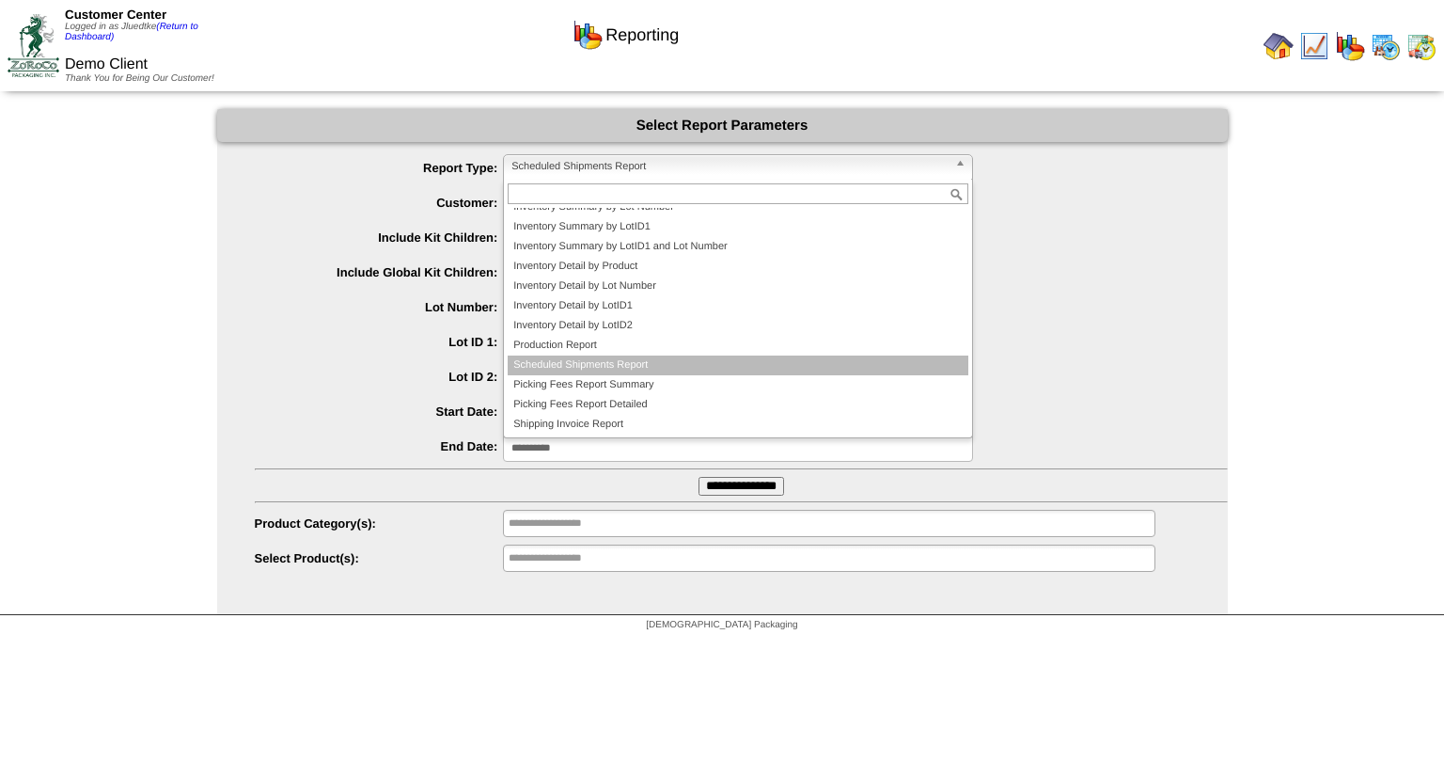
click at [668, 357] on li "Scheduled Shipments Report" at bounding box center [738, 365] width 461 height 20
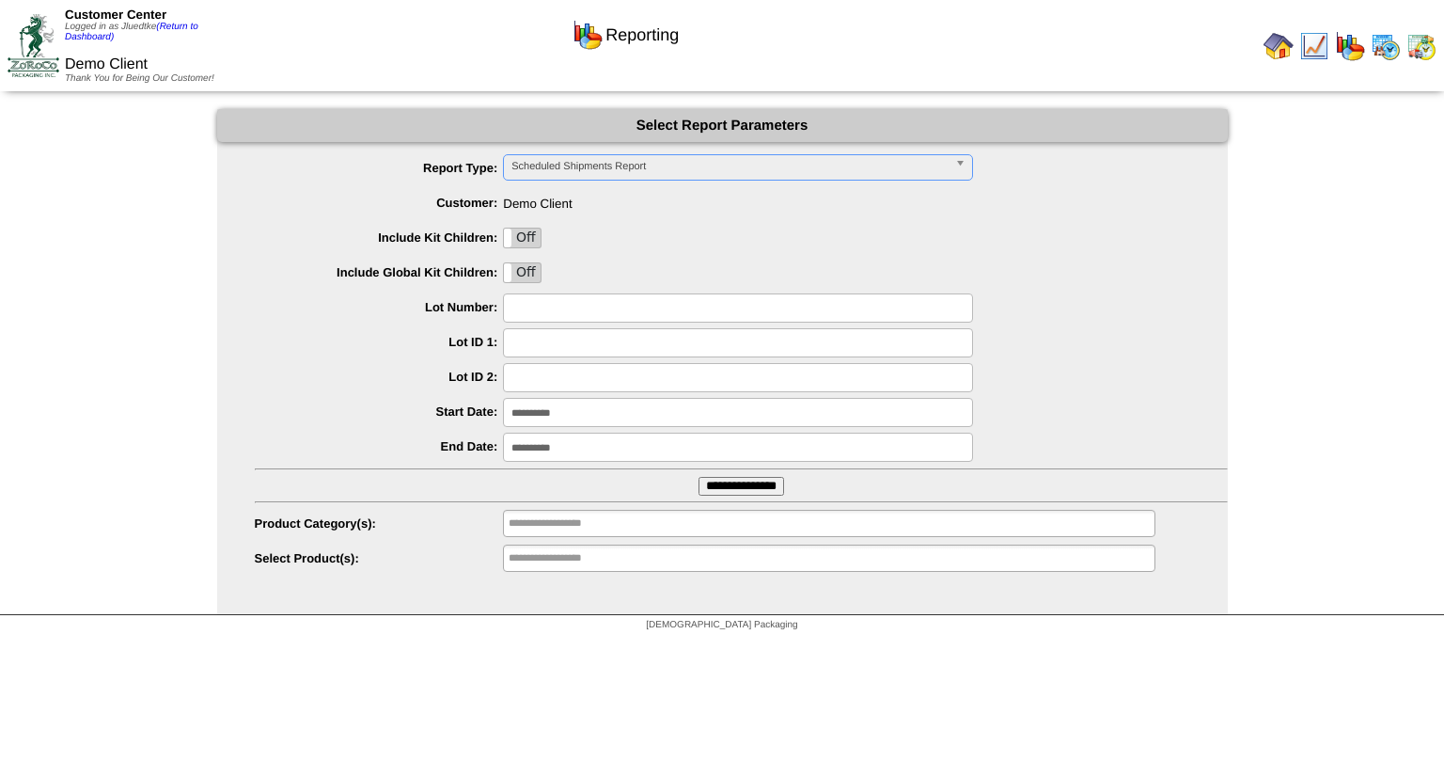
click at [606, 448] on input "**********" at bounding box center [738, 446] width 470 height 29
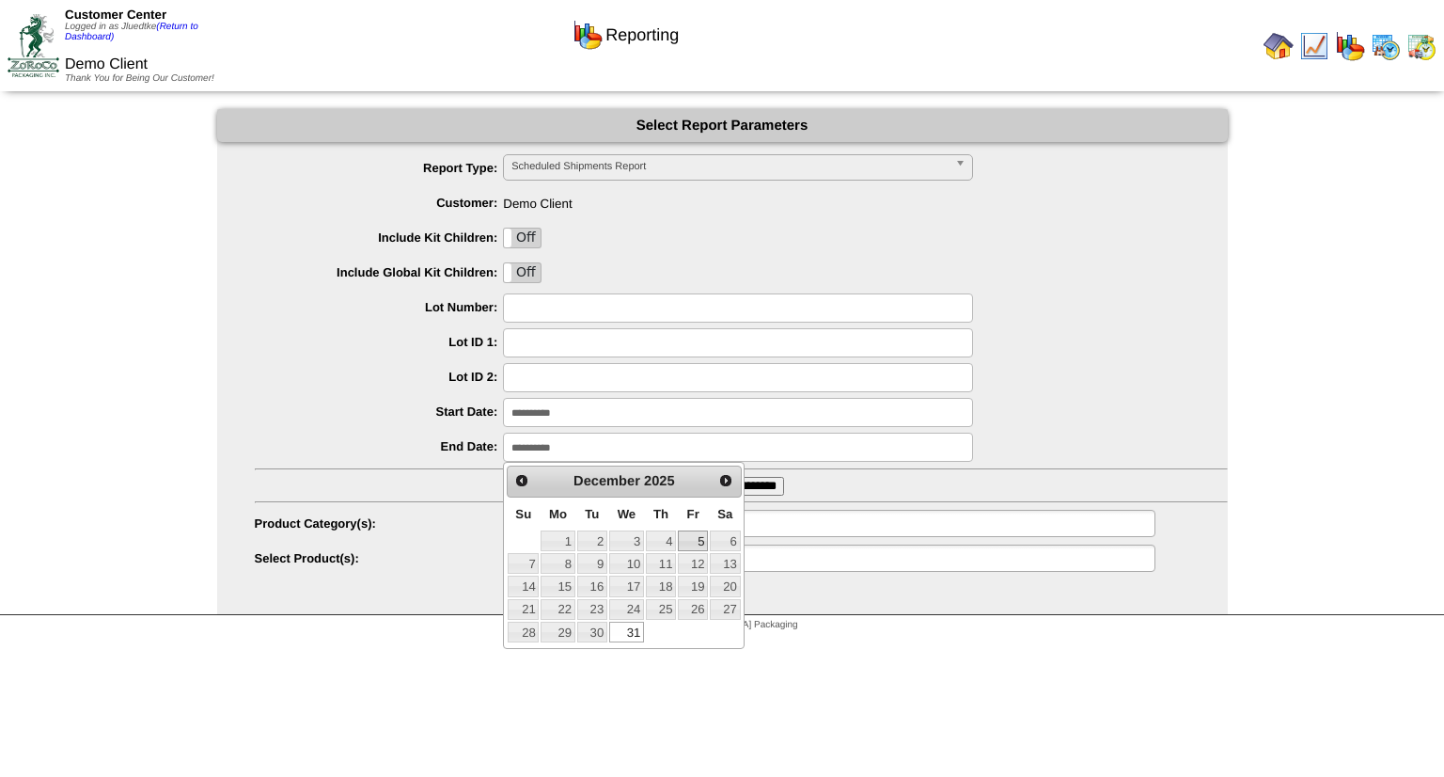
click at [702, 542] on link "5" at bounding box center [693, 540] width 30 height 21
type input "**********"
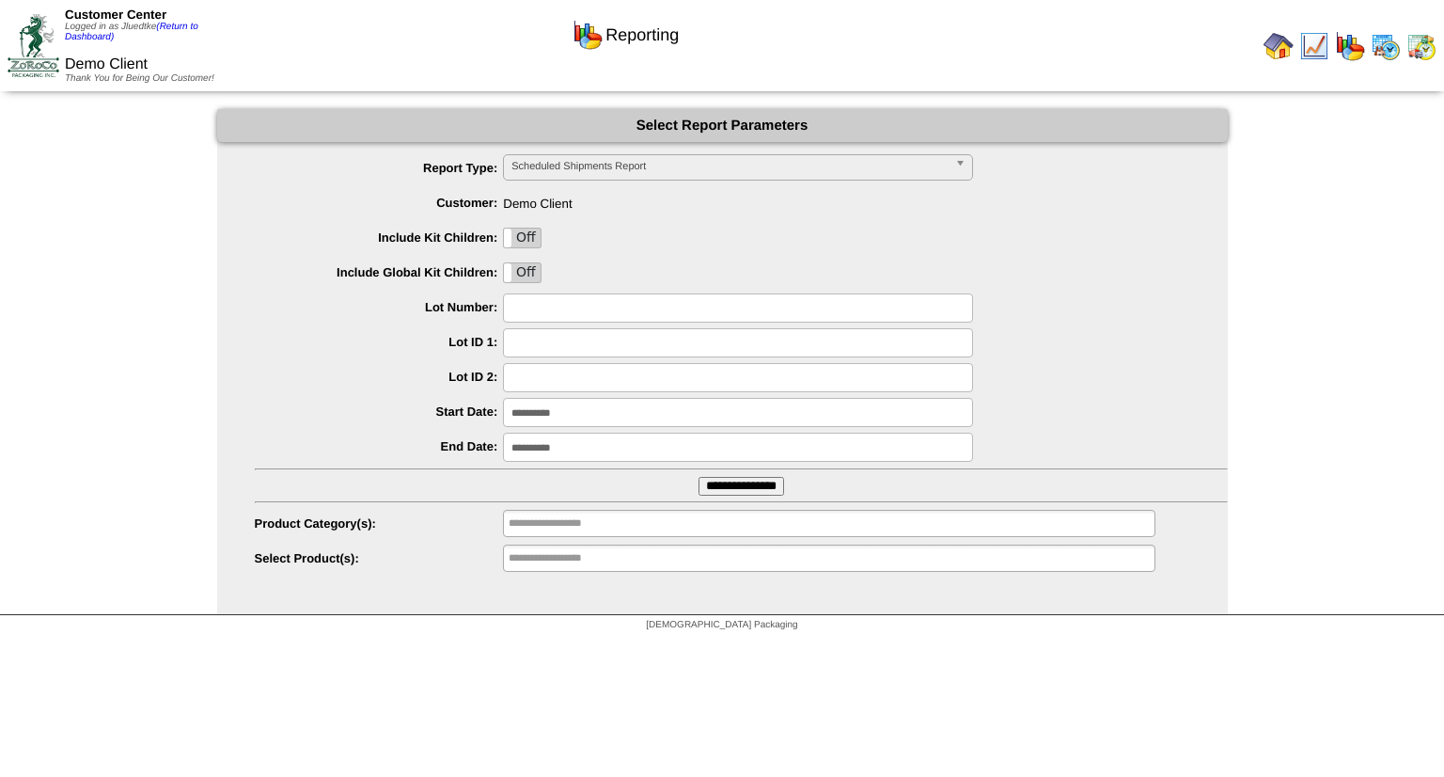
click at [1288, 52] on img at bounding box center [1279, 46] width 30 height 30
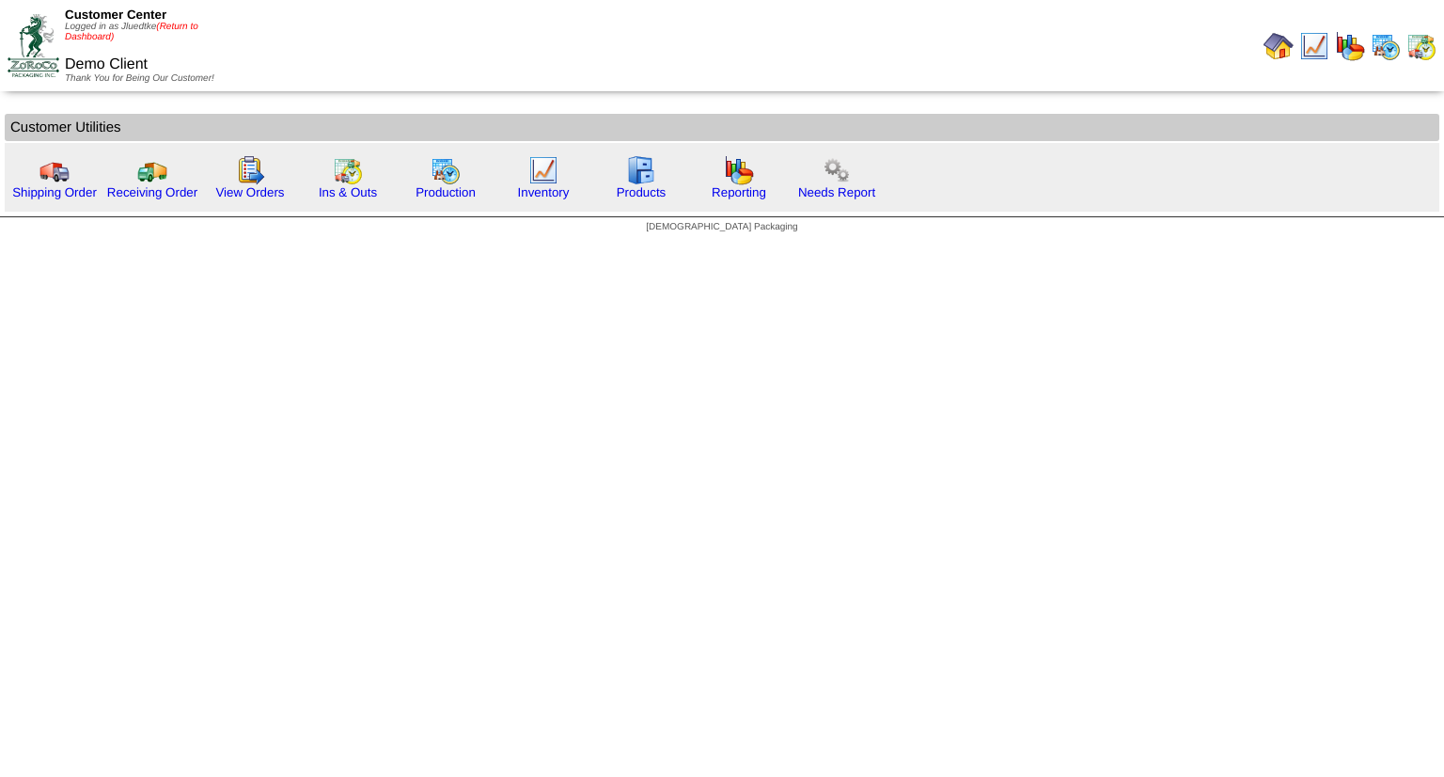
click at [191, 27] on link "(Return to Dashboard)" at bounding box center [132, 32] width 134 height 21
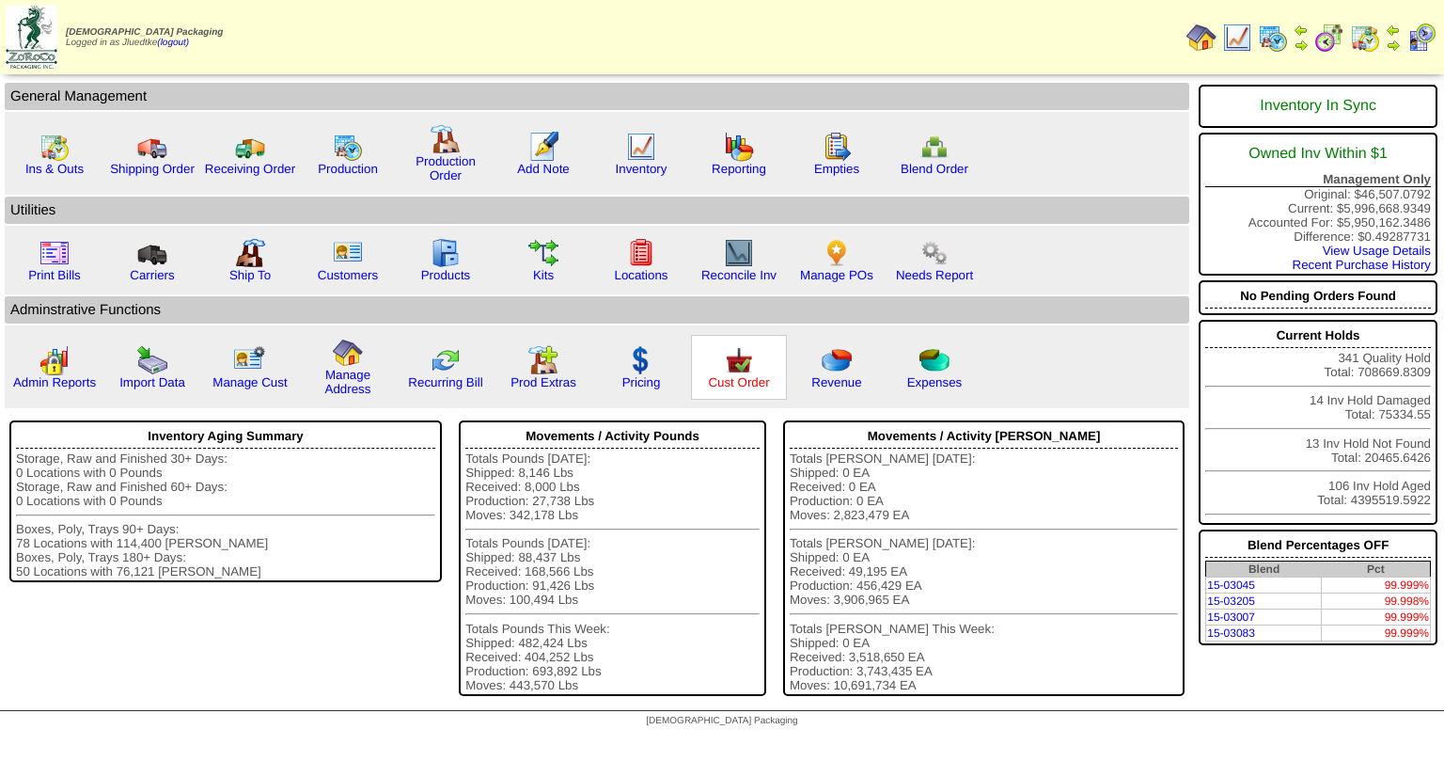
click at [750, 381] on link "Cust Order" at bounding box center [738, 382] width 61 height 14
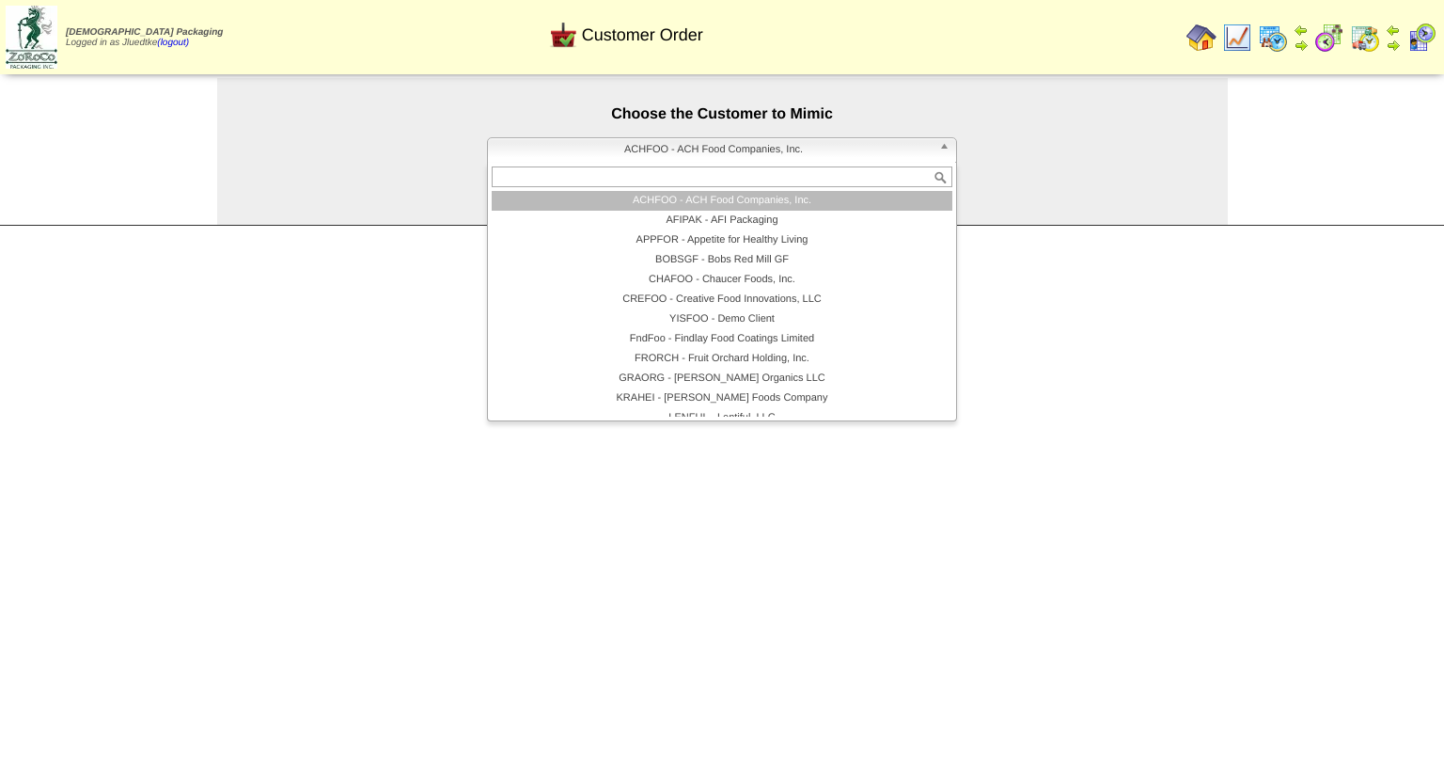
click at [737, 148] on span "ACHFOO - ACH Food Companies, Inc." at bounding box center [713, 149] width 436 height 23
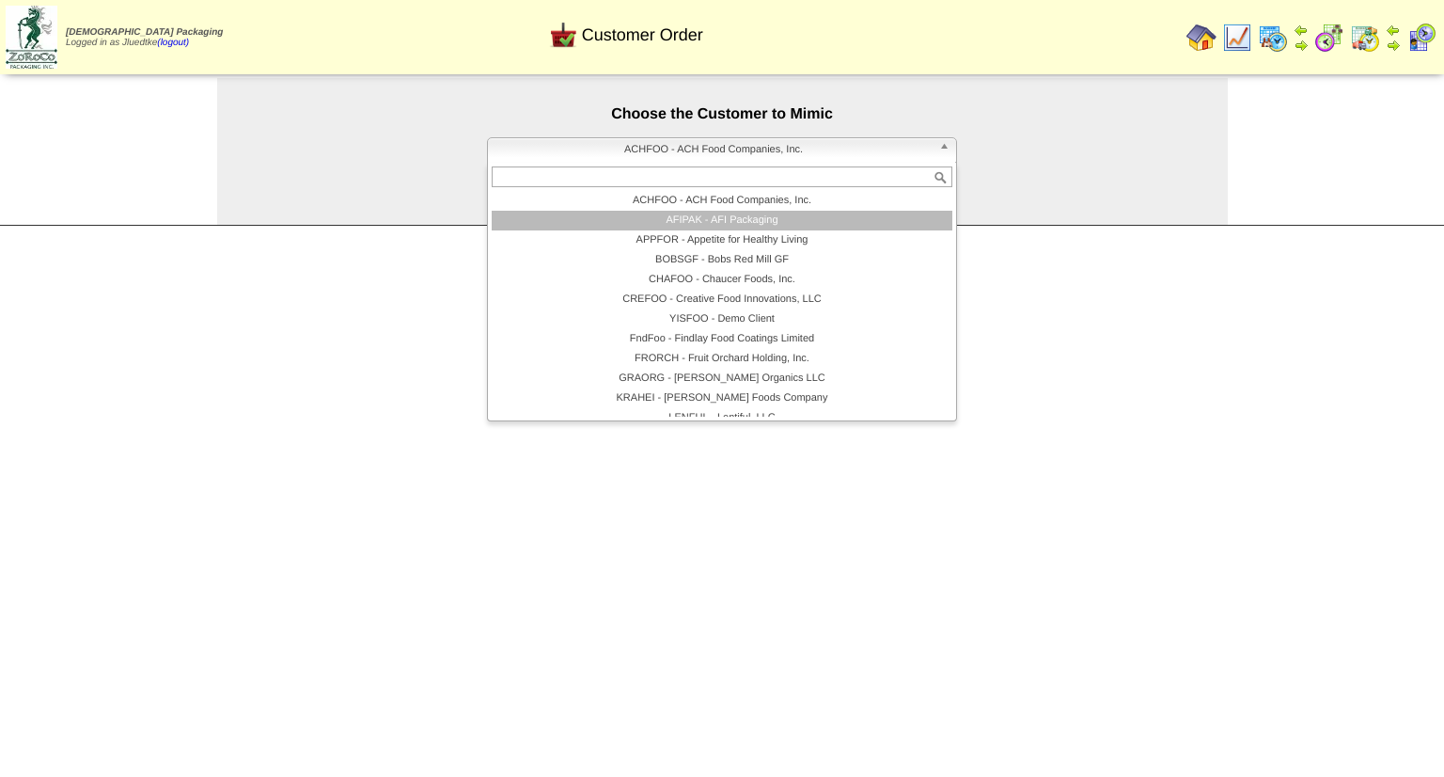
click at [731, 224] on li "AFIPAK - AFI Packaging" at bounding box center [722, 221] width 461 height 20
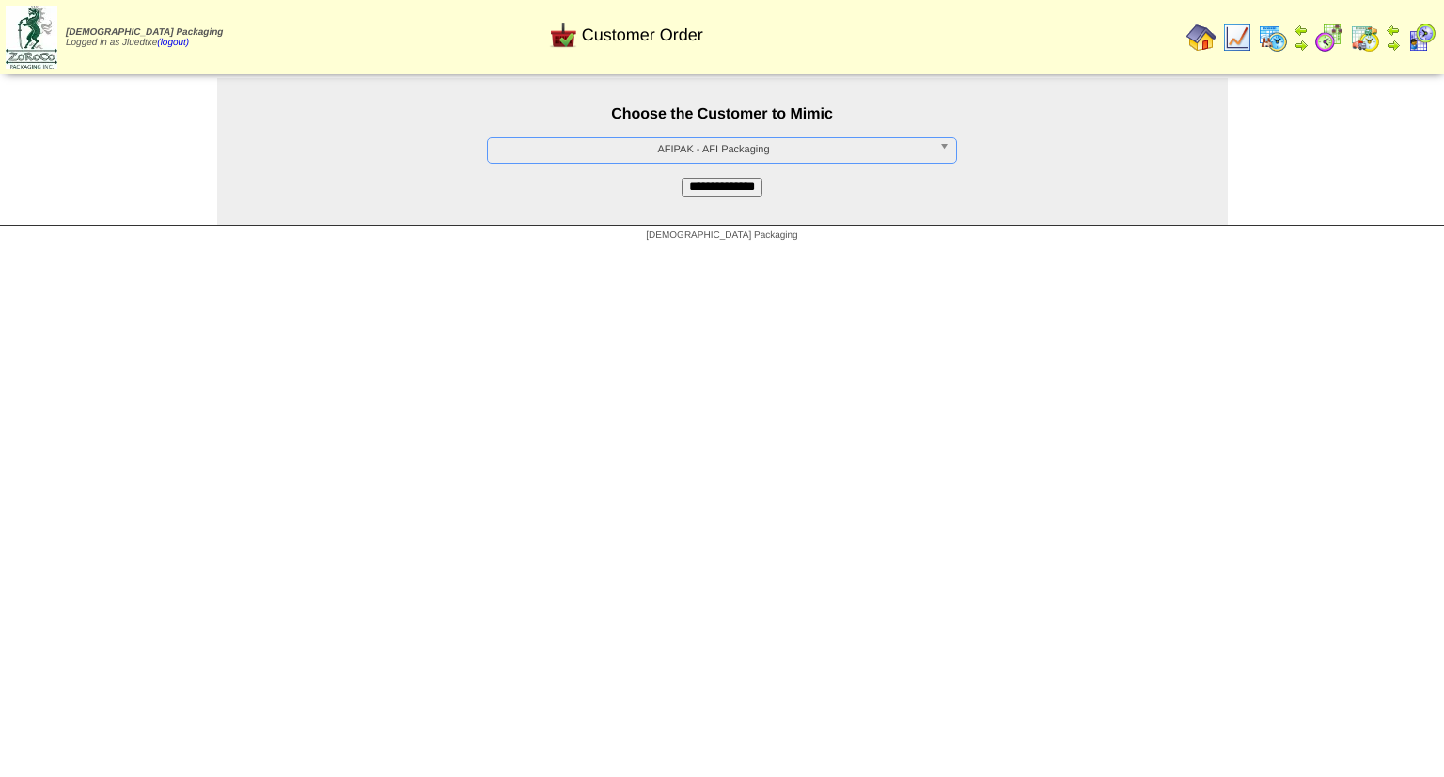
click at [730, 192] on input "**********" at bounding box center [722, 187] width 81 height 19
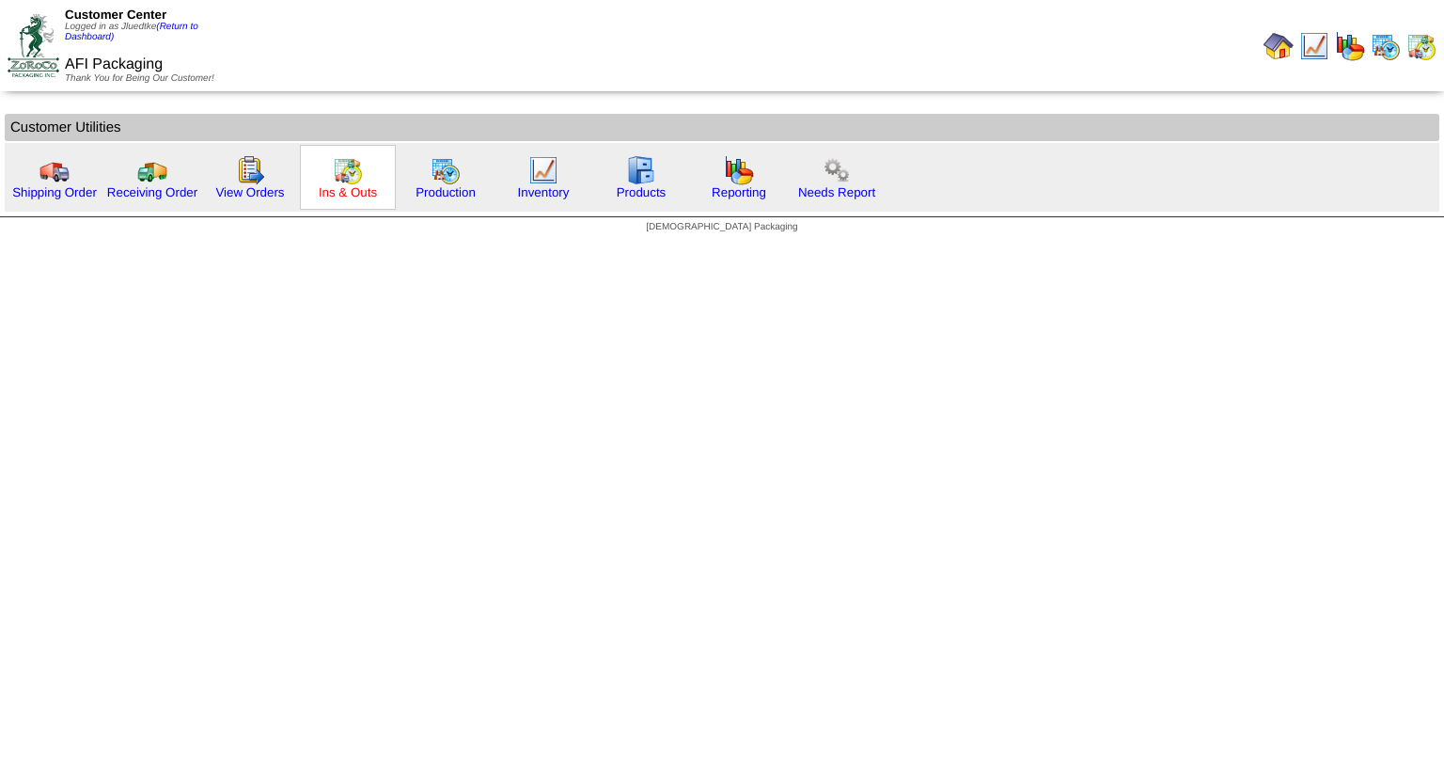
click at [349, 192] on link "Ins & Outs" at bounding box center [348, 192] width 58 height 14
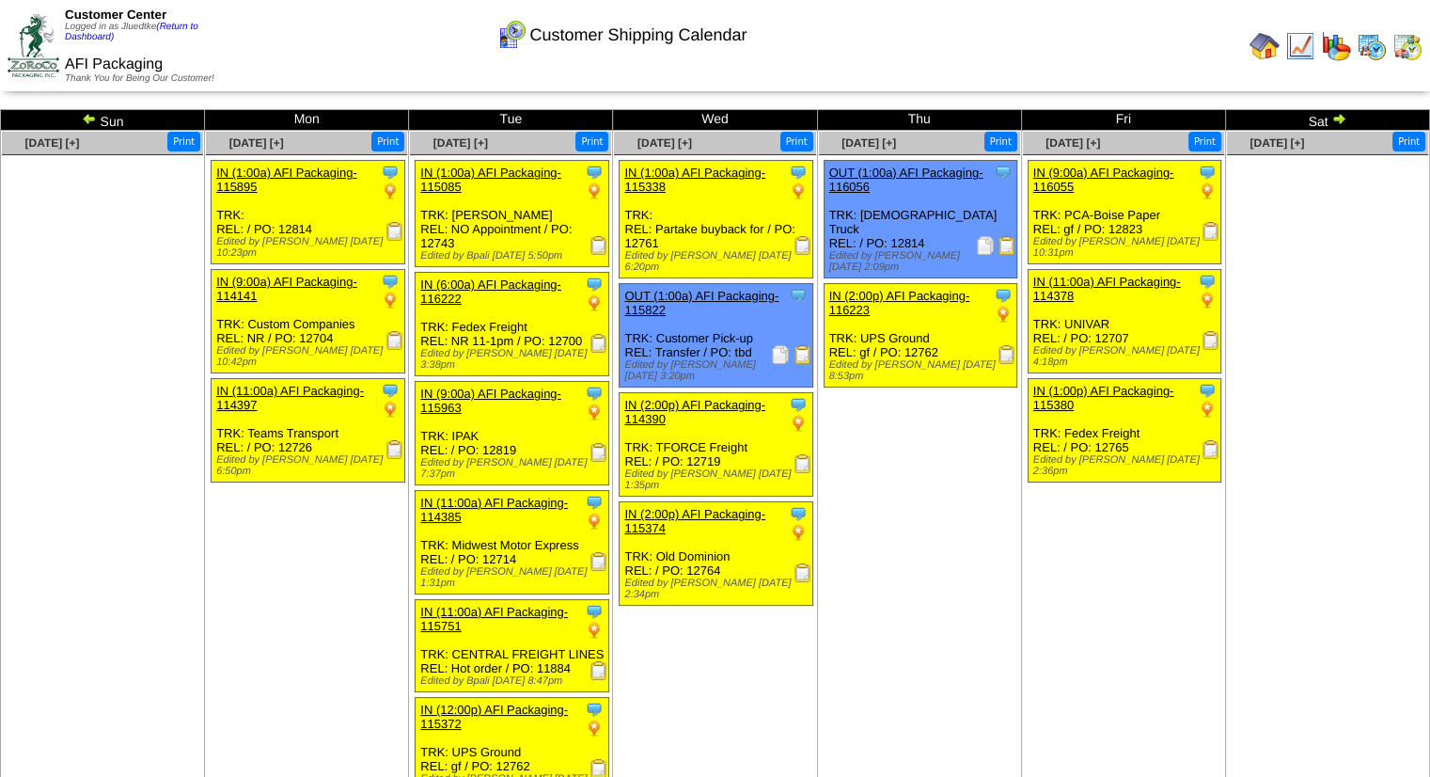
click at [395, 232] on img at bounding box center [394, 231] width 19 height 19
